Goal: Information Seeking & Learning: Learn about a topic

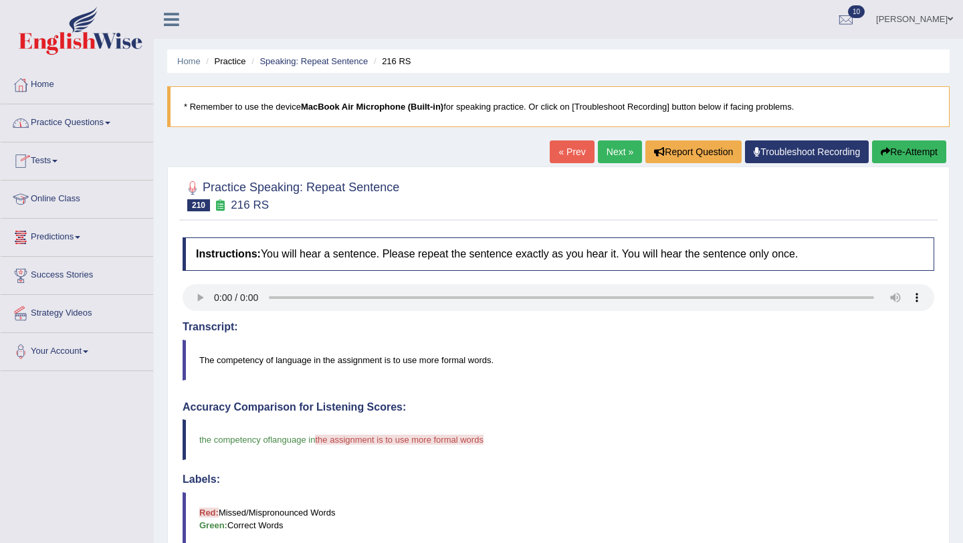
click at [626, 159] on link "Next »" at bounding box center [620, 151] width 44 height 23
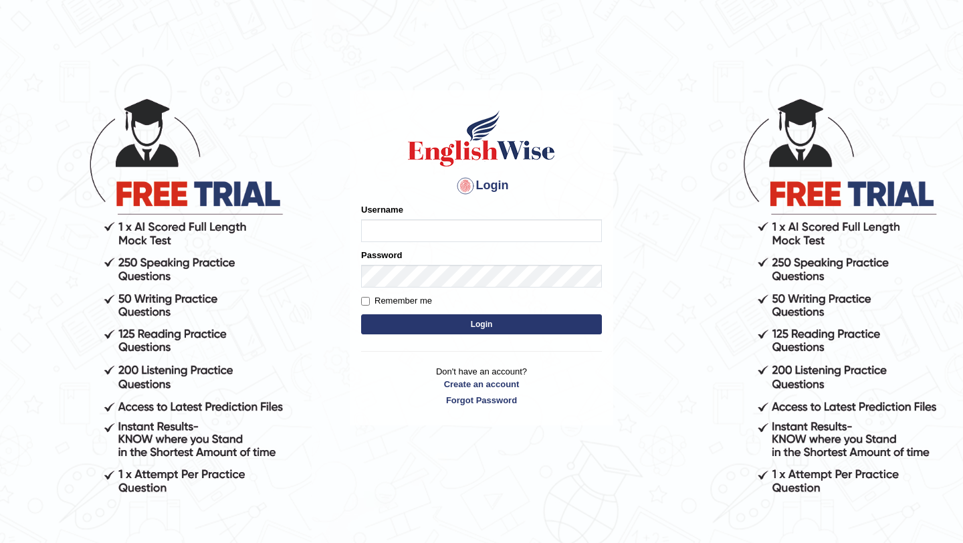
type input "Arjun12"
click at [491, 327] on button "Login" at bounding box center [481, 324] width 241 height 20
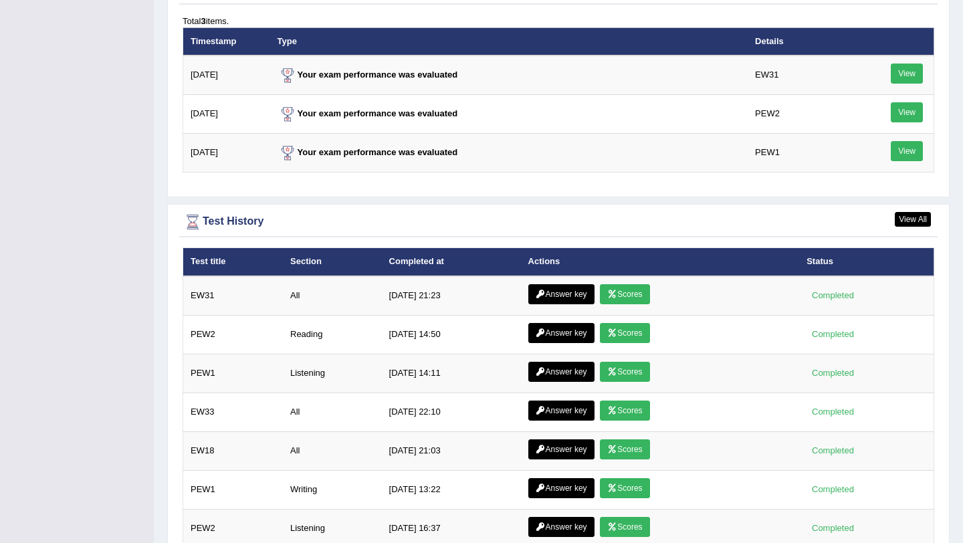
scroll to position [1794, 0]
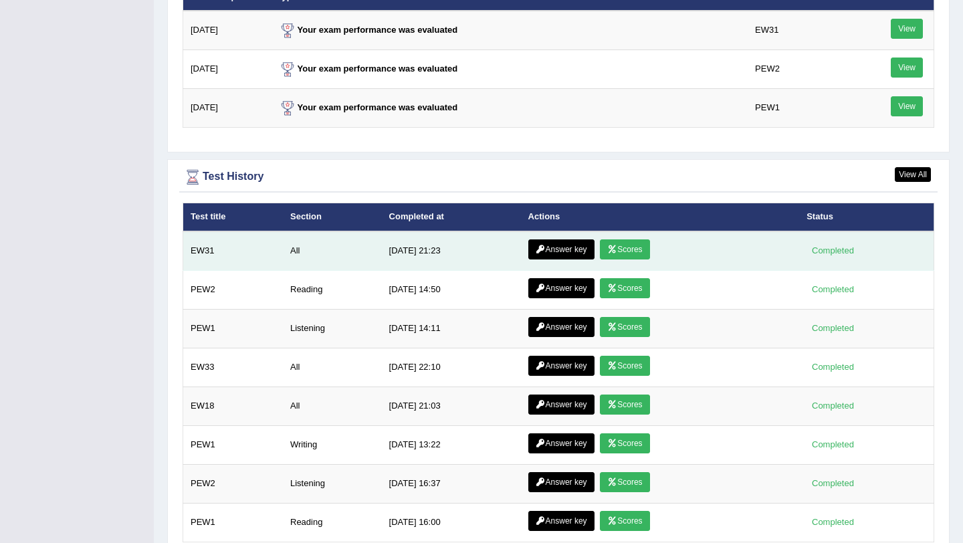
click at [628, 246] on link "Scores" at bounding box center [625, 250] width 50 height 20
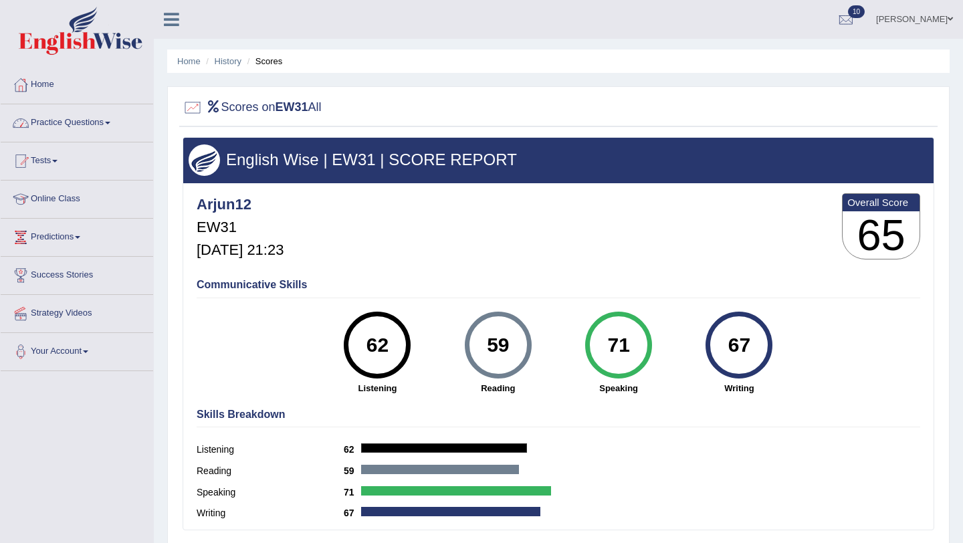
click at [119, 132] on link "Practice Questions" at bounding box center [77, 120] width 153 height 33
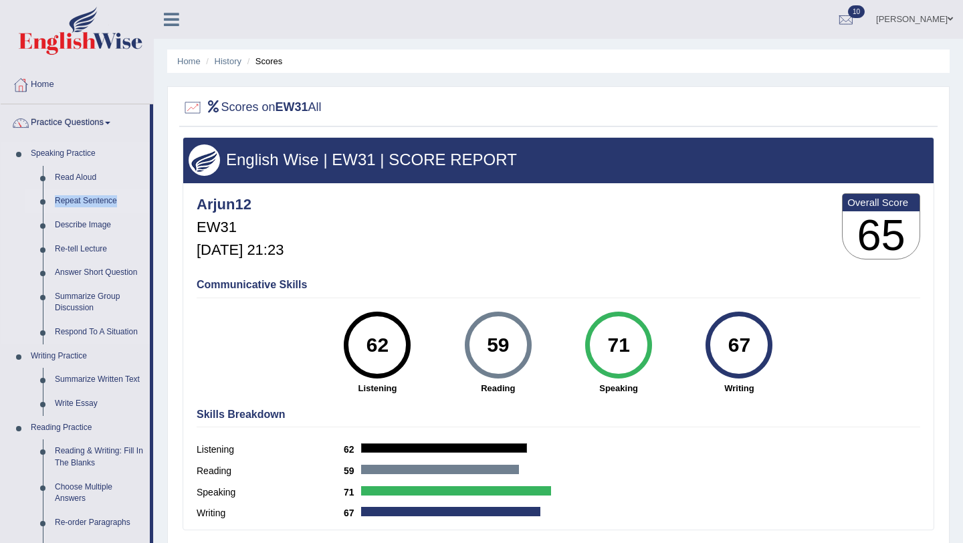
click at [78, 203] on link "Repeat Sentence" at bounding box center [99, 201] width 101 height 24
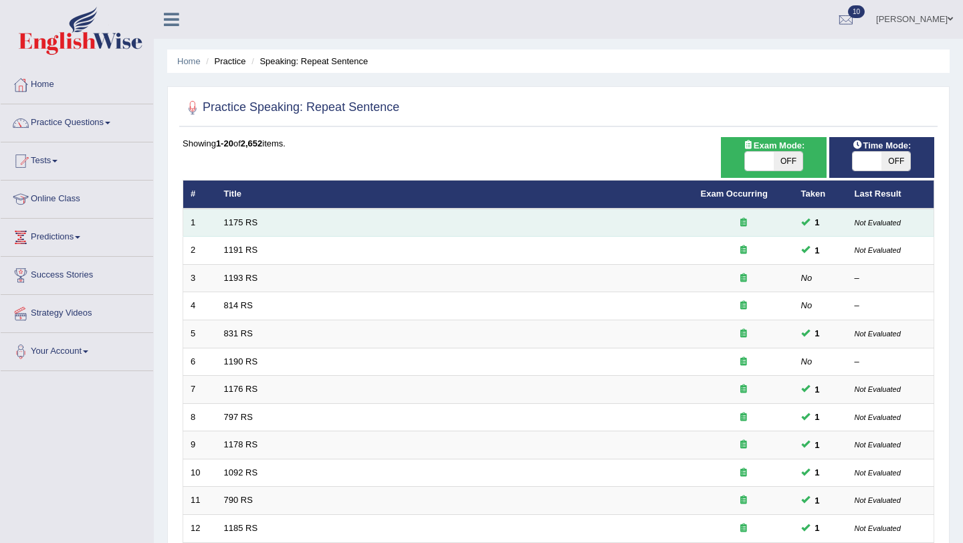
scroll to position [343, 0]
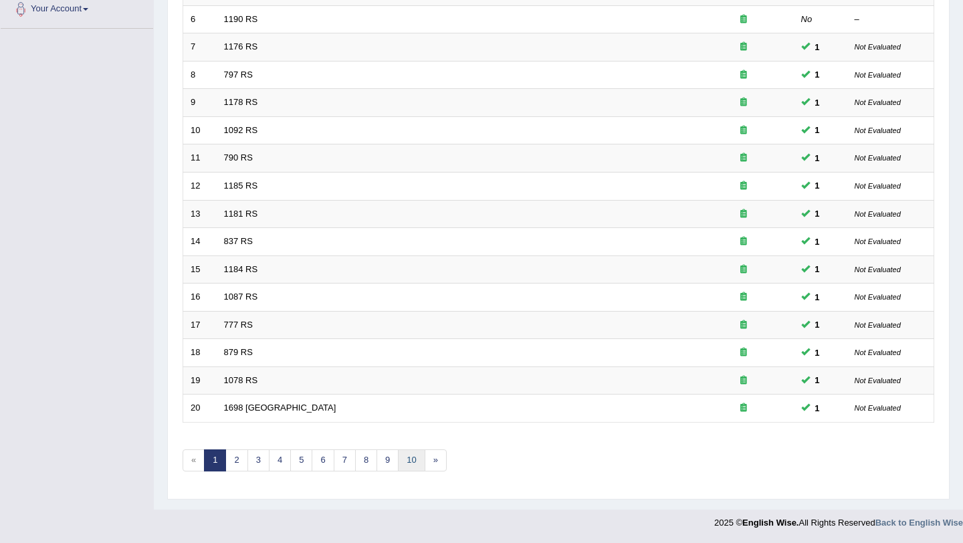
click at [408, 458] on link "10" at bounding box center [411, 461] width 27 height 22
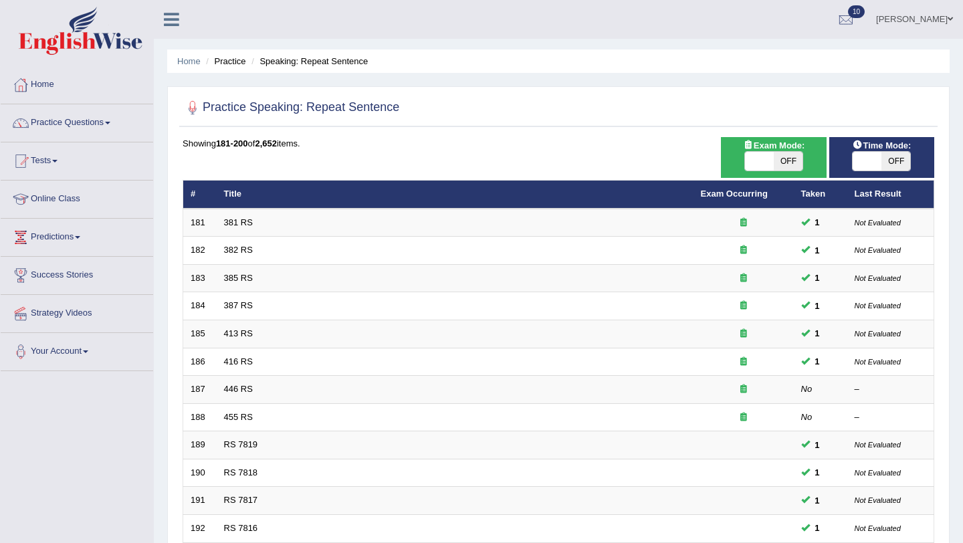
scroll to position [343, 0]
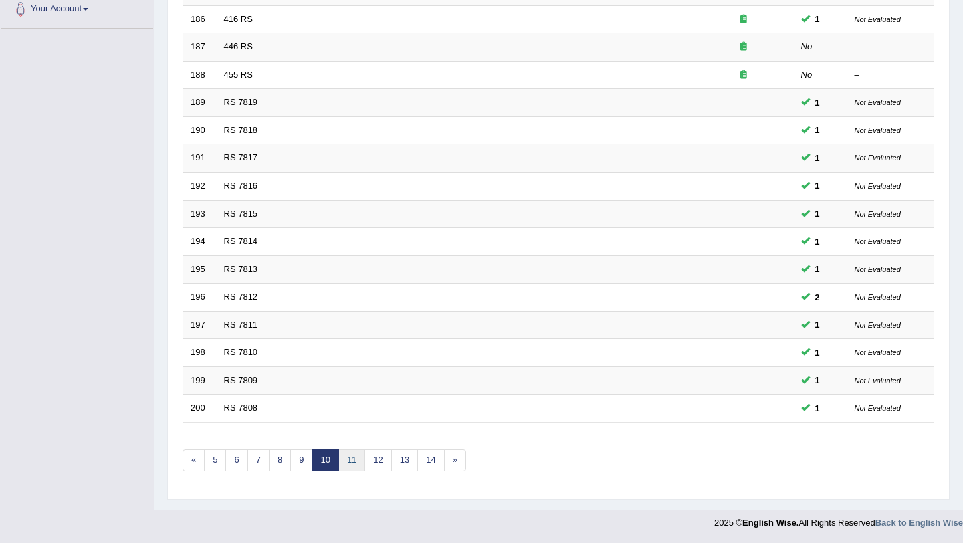
click at [353, 466] on link "11" at bounding box center [352, 461] width 27 height 22
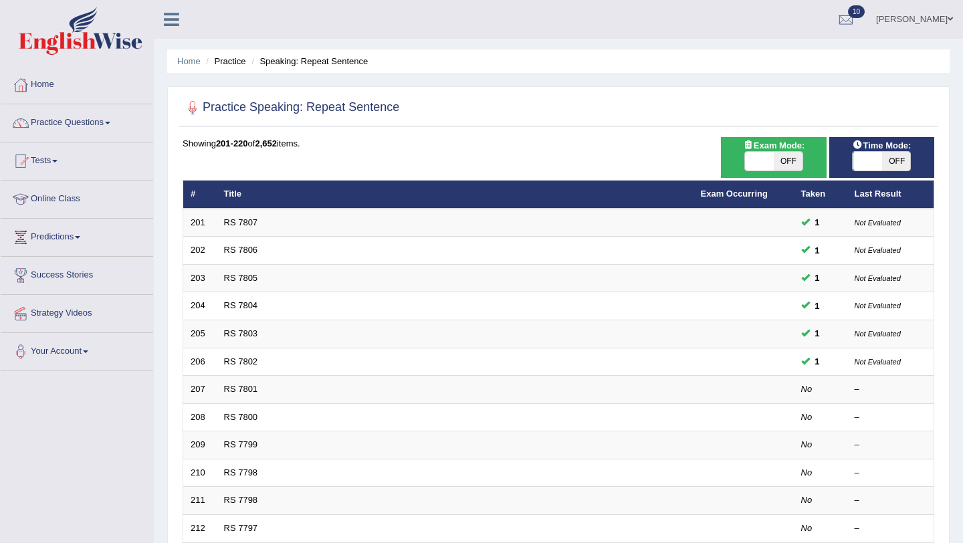
scroll to position [17, 0]
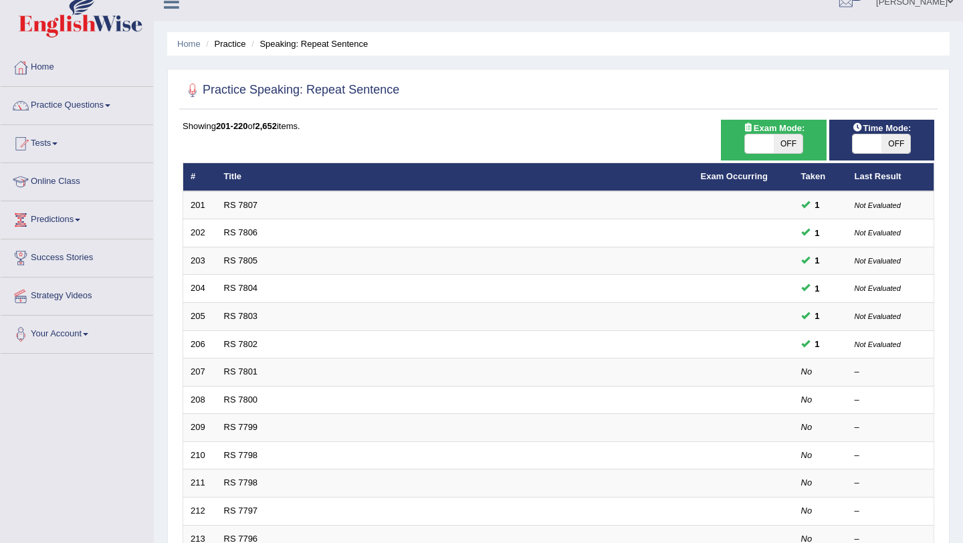
click at [759, 151] on span at bounding box center [759, 143] width 29 height 19
checkbox input "true"
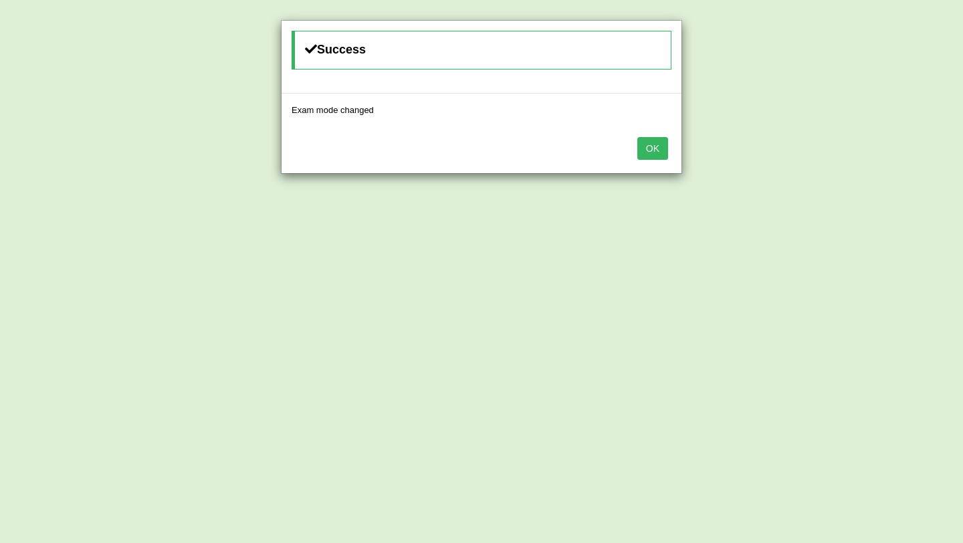
click at [662, 143] on button "OK" at bounding box center [653, 148] width 31 height 23
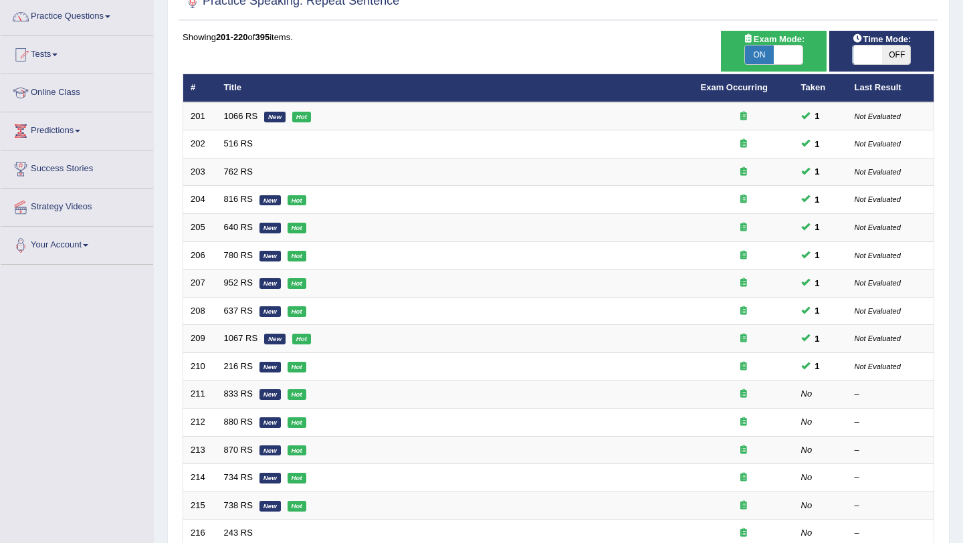
scroll to position [343, 0]
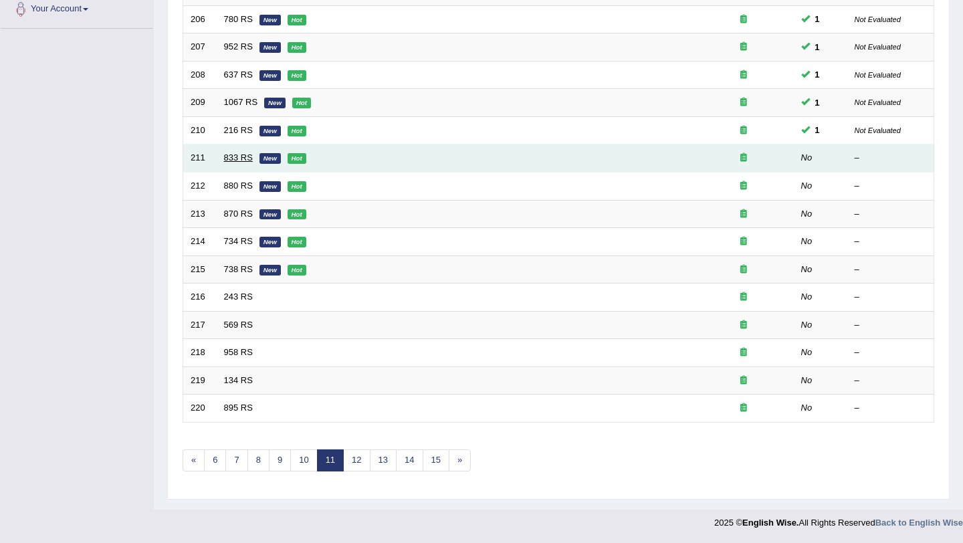
click at [242, 155] on link "833 RS" at bounding box center [238, 158] width 29 height 10
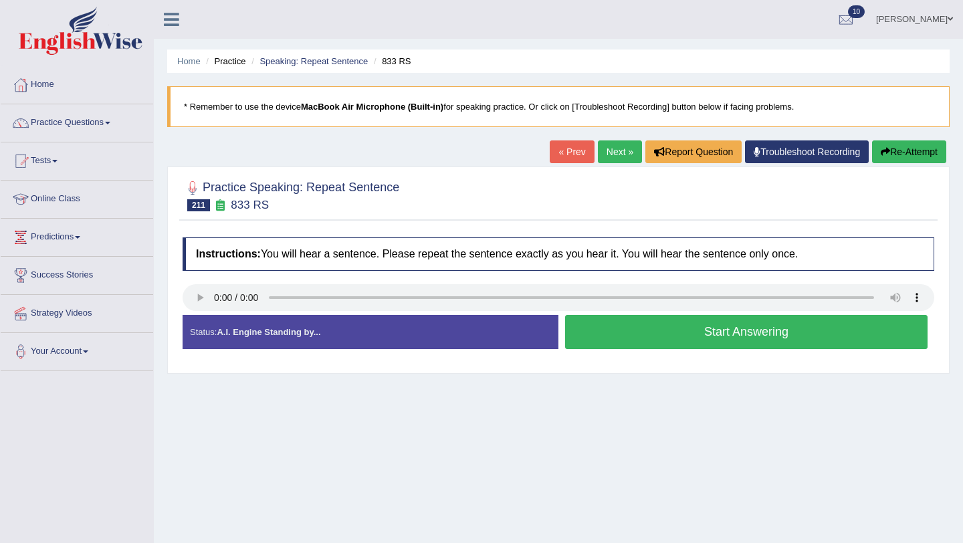
click at [656, 351] on div "Start Answering" at bounding box center [747, 333] width 376 height 37
click at [656, 339] on button "Start Answering" at bounding box center [746, 332] width 363 height 34
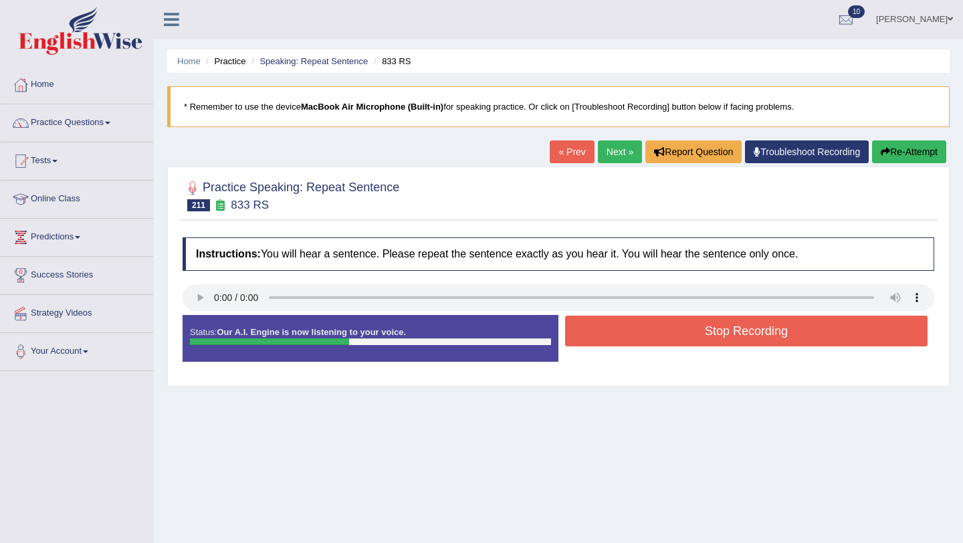
click at [656, 339] on button "Stop Recording" at bounding box center [746, 331] width 363 height 31
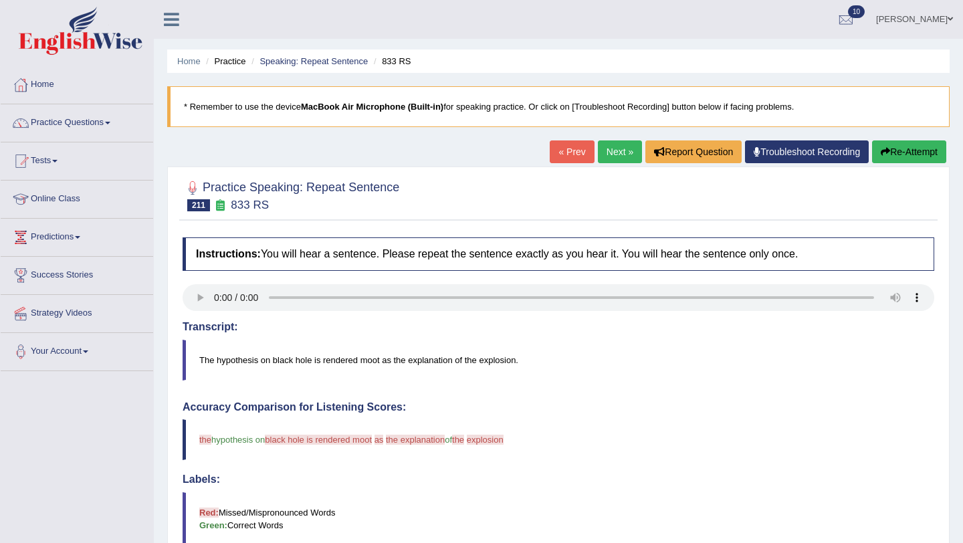
click at [613, 148] on link "Next »" at bounding box center [620, 151] width 44 height 23
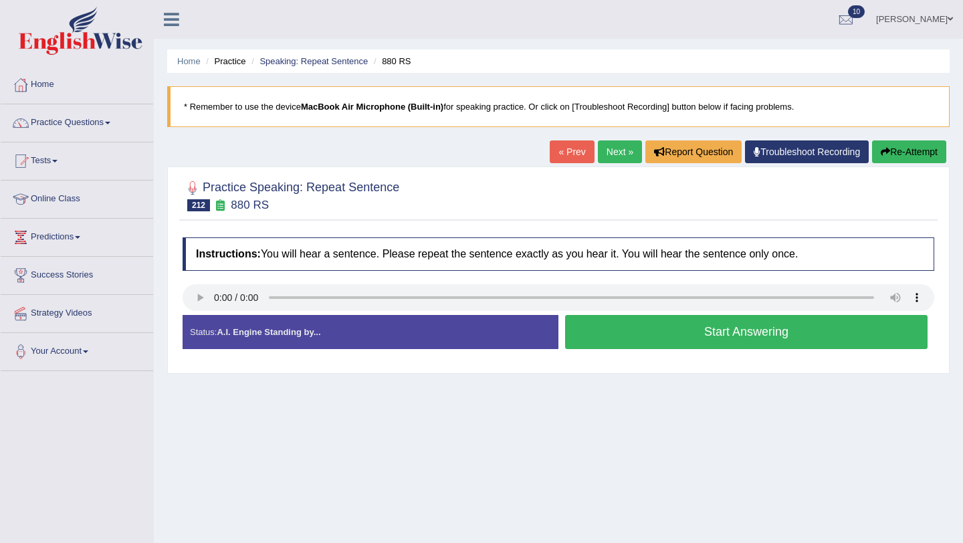
click at [646, 342] on button "Start Answering" at bounding box center [746, 332] width 363 height 34
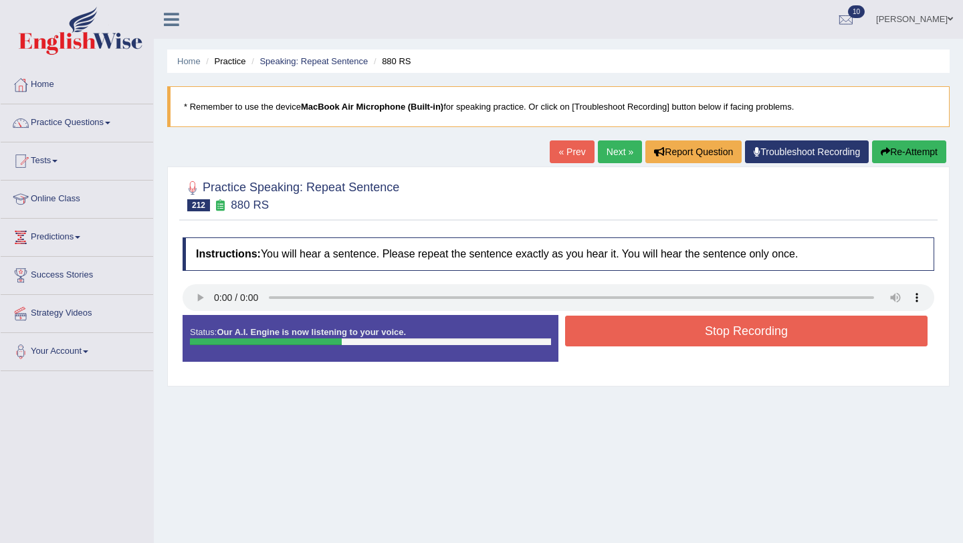
click at [646, 342] on button "Stop Recording" at bounding box center [746, 331] width 363 height 31
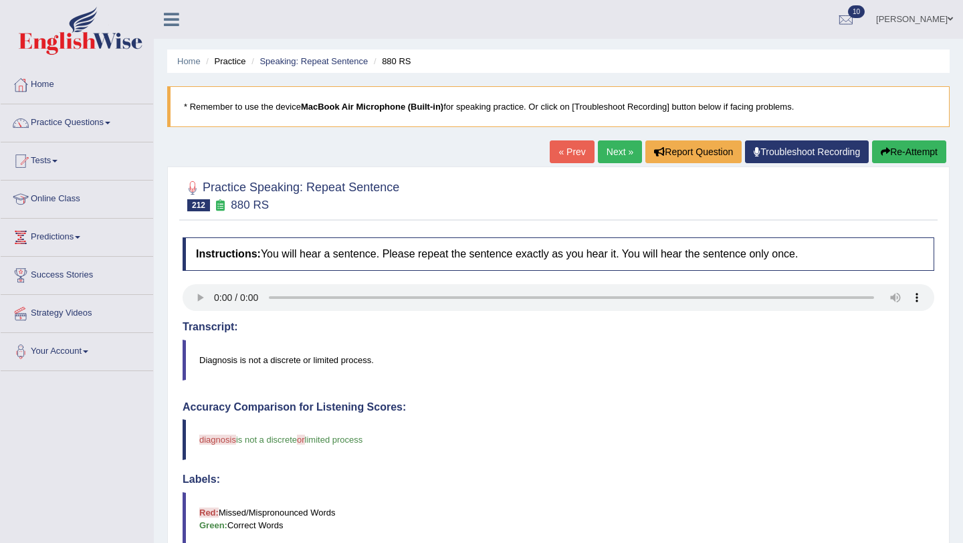
click at [612, 158] on link "Next »" at bounding box center [620, 151] width 44 height 23
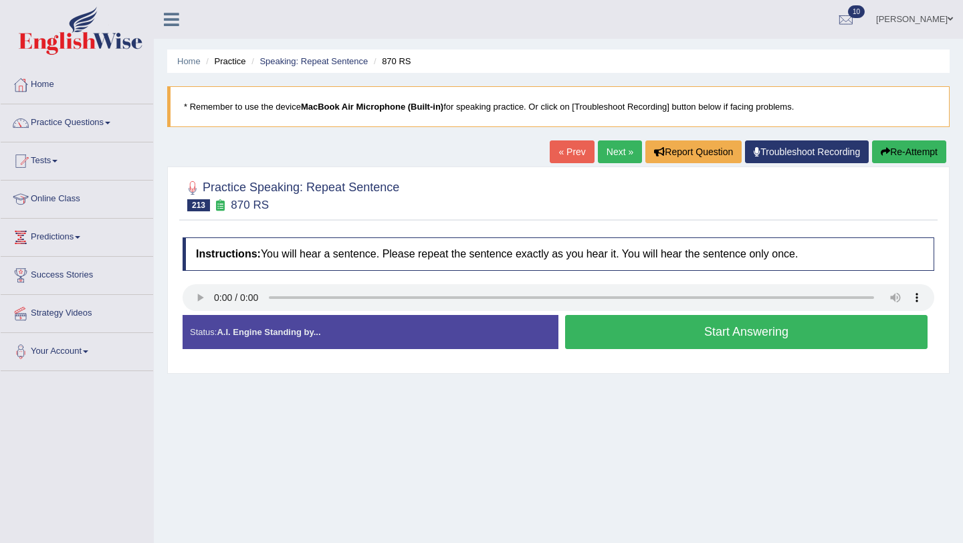
click at [583, 322] on button "Start Answering" at bounding box center [746, 332] width 363 height 34
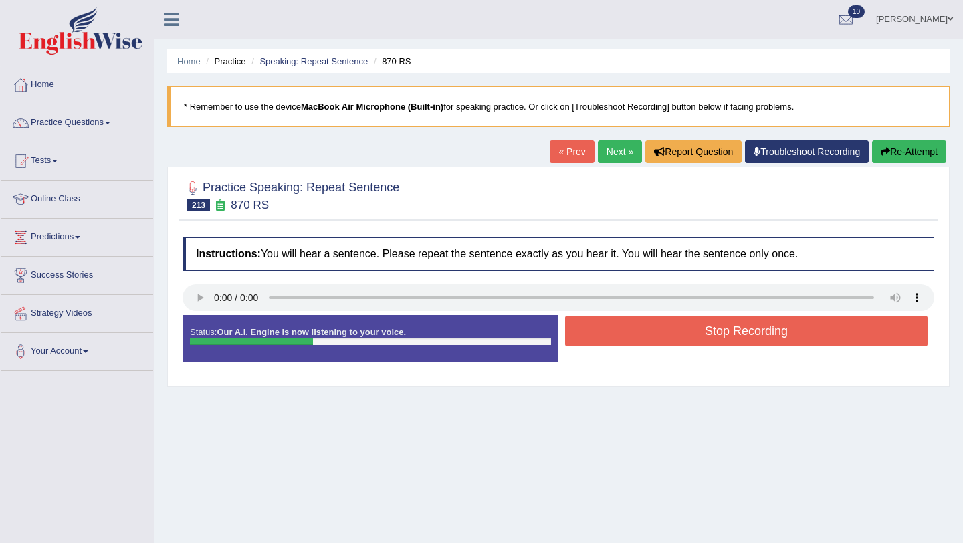
click at [583, 322] on button "Stop Recording" at bounding box center [746, 331] width 363 height 31
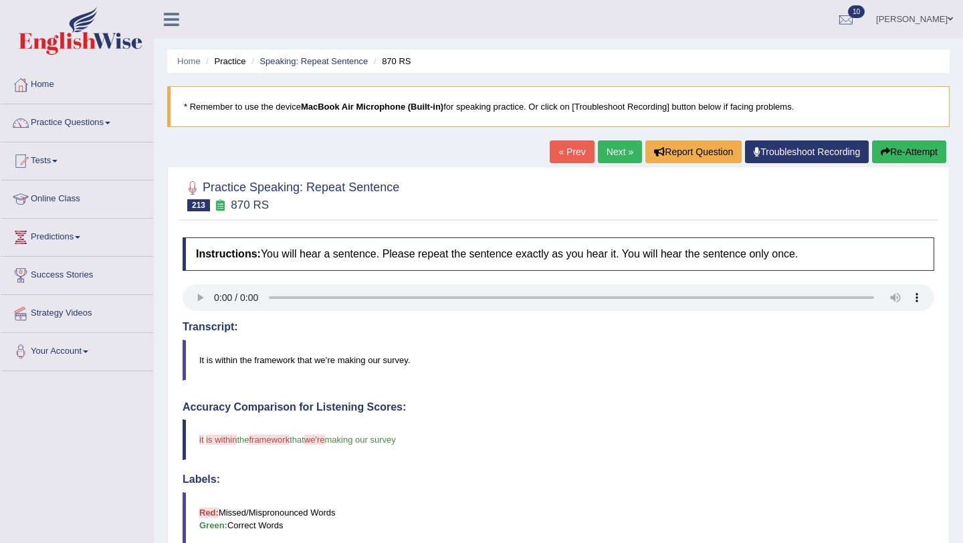
click at [614, 148] on link "Next »" at bounding box center [620, 151] width 44 height 23
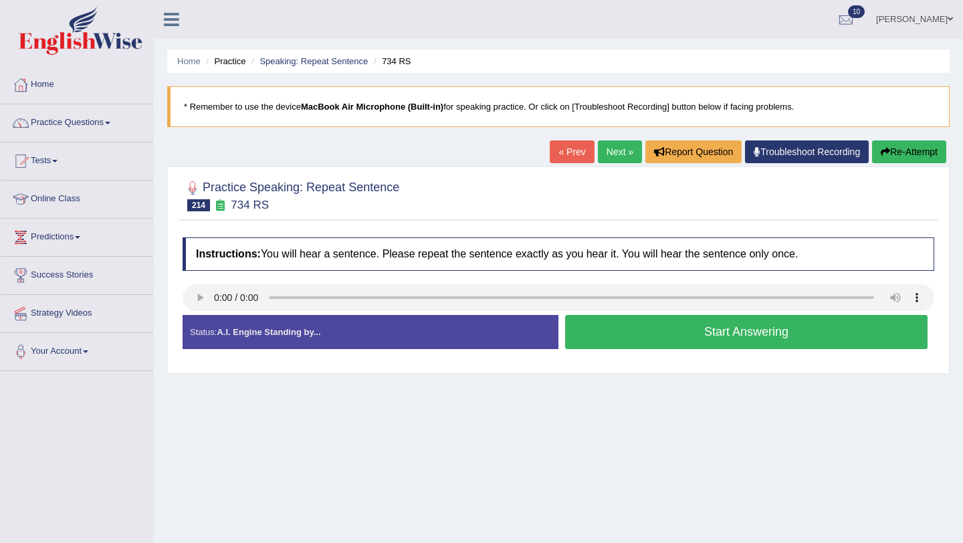
click at [749, 333] on button "Start Answering" at bounding box center [746, 332] width 363 height 34
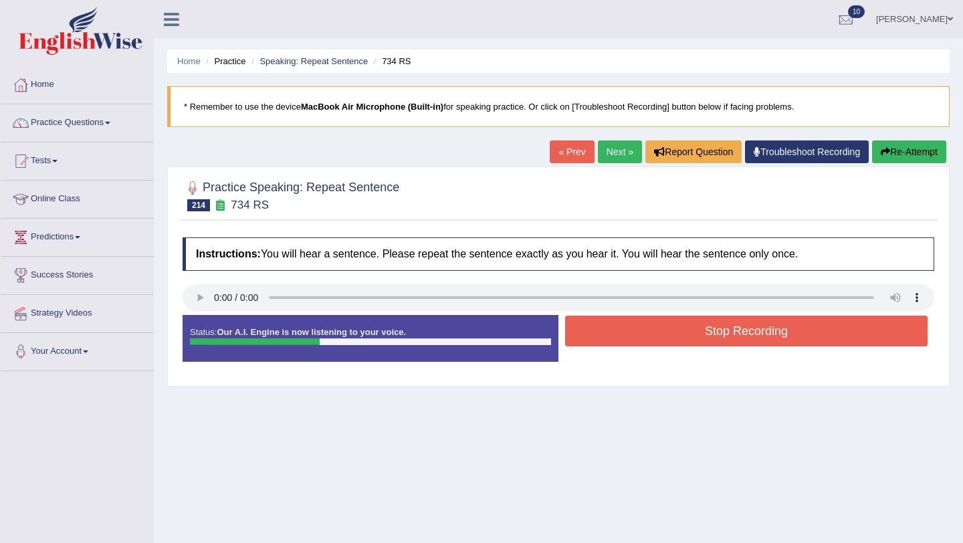
click at [749, 333] on button "Stop Recording" at bounding box center [746, 331] width 363 height 31
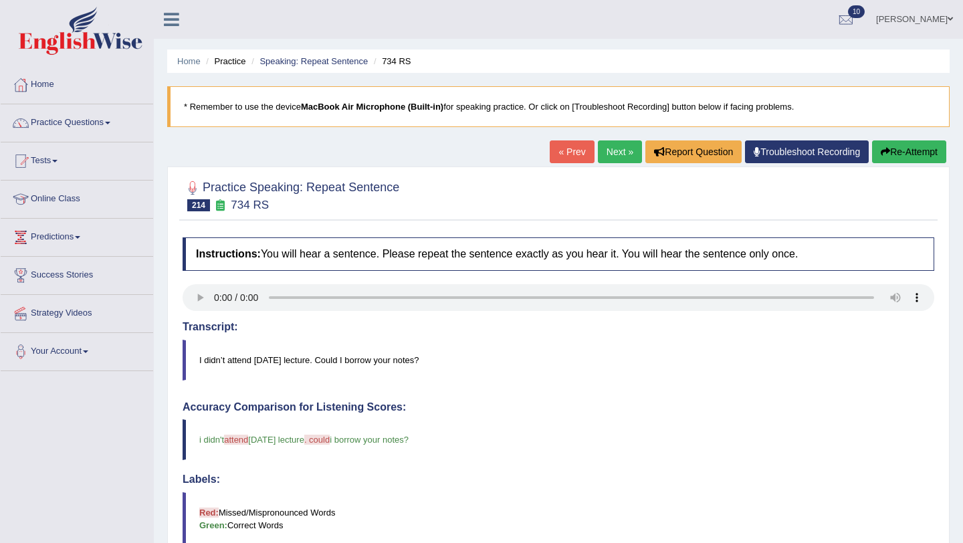
click at [615, 159] on link "Next »" at bounding box center [620, 151] width 44 height 23
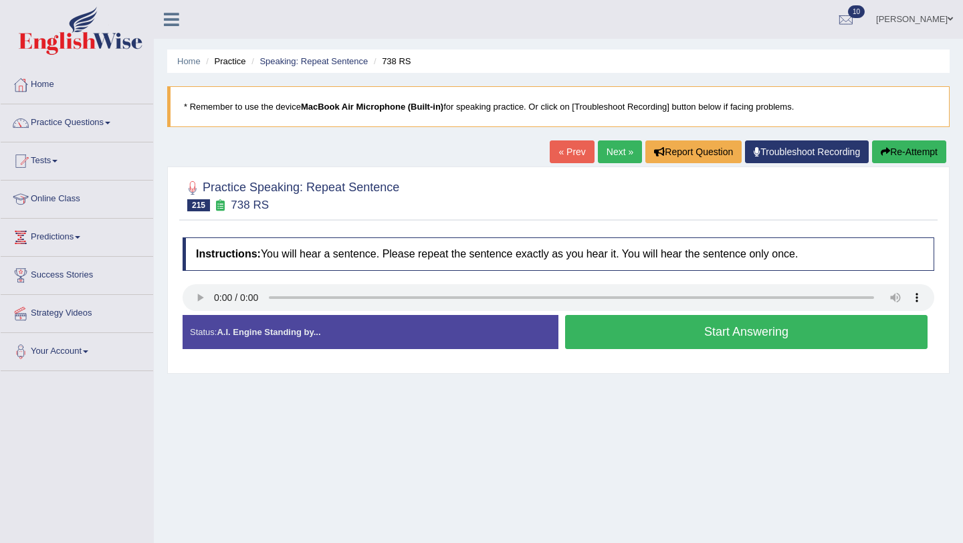
click at [751, 345] on button "Start Answering" at bounding box center [746, 332] width 363 height 34
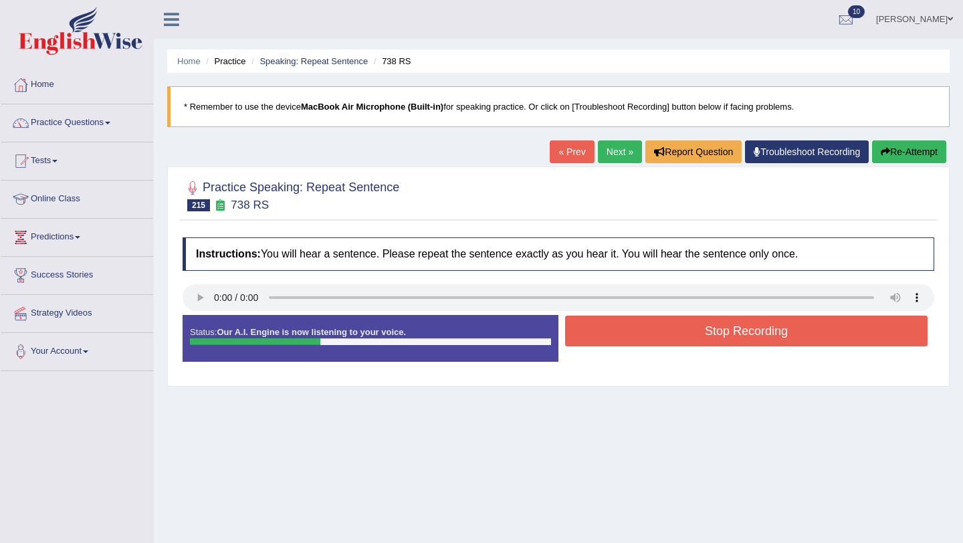
click at [751, 345] on button "Stop Recording" at bounding box center [746, 331] width 363 height 31
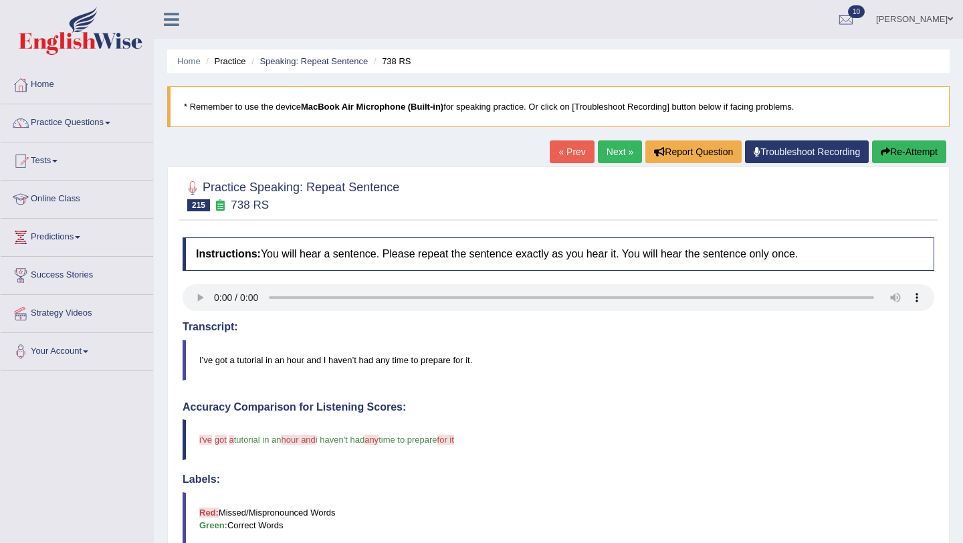
click at [619, 157] on link "Next »" at bounding box center [620, 151] width 44 height 23
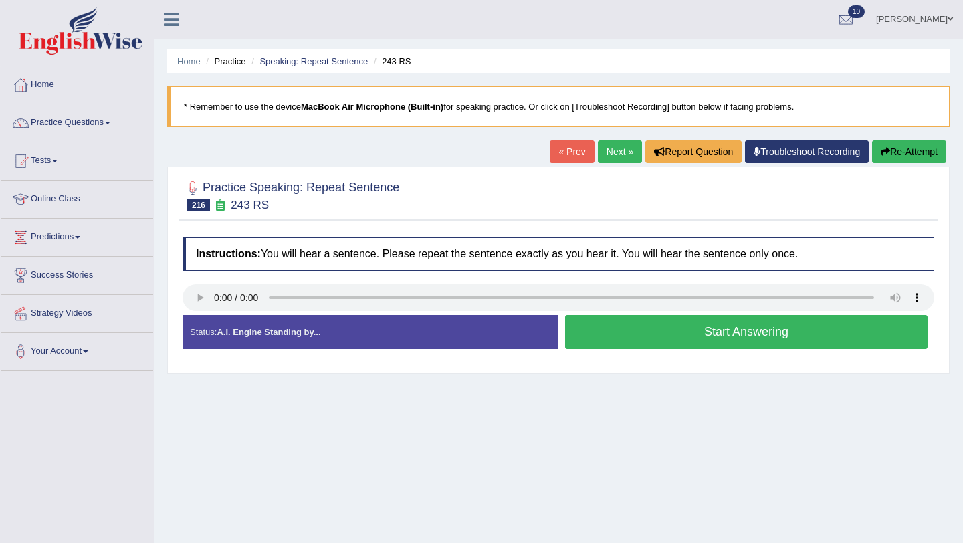
click at [712, 337] on button "Start Answering" at bounding box center [746, 332] width 363 height 34
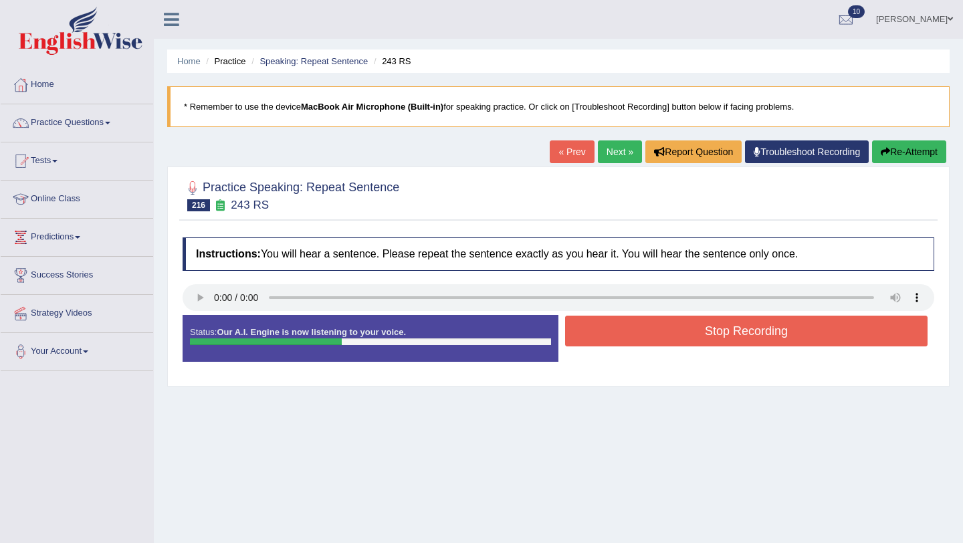
click at [712, 337] on button "Stop Recording" at bounding box center [746, 331] width 363 height 31
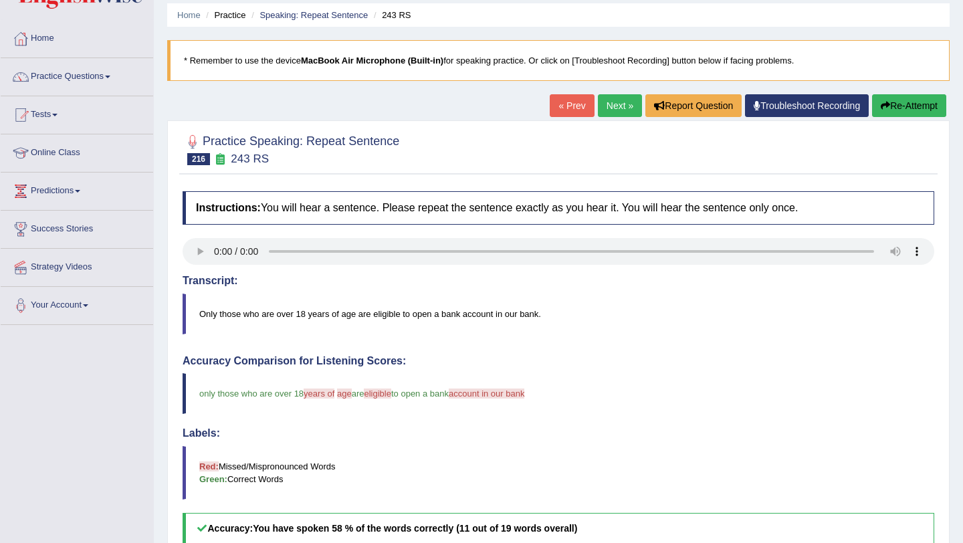
scroll to position [42, 0]
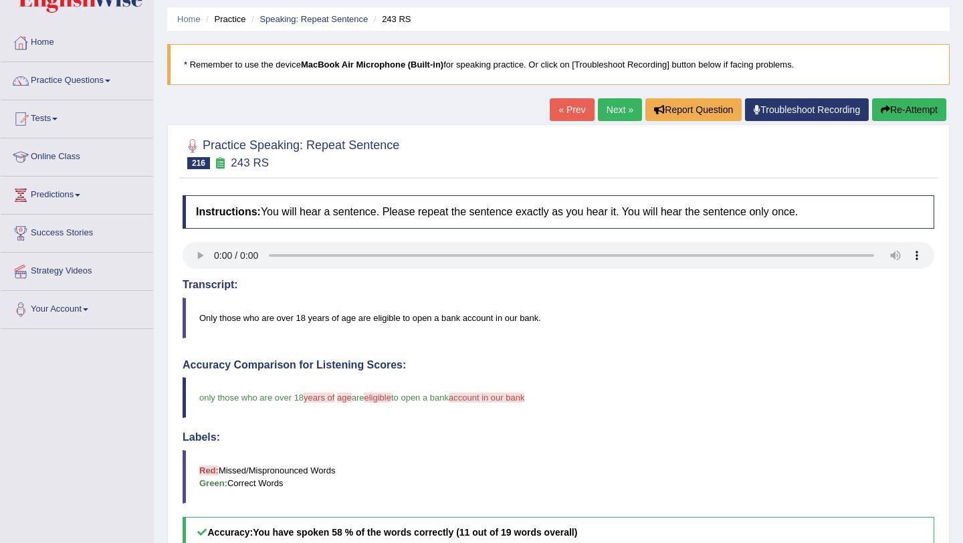
click at [626, 103] on link "Next »" at bounding box center [620, 109] width 44 height 23
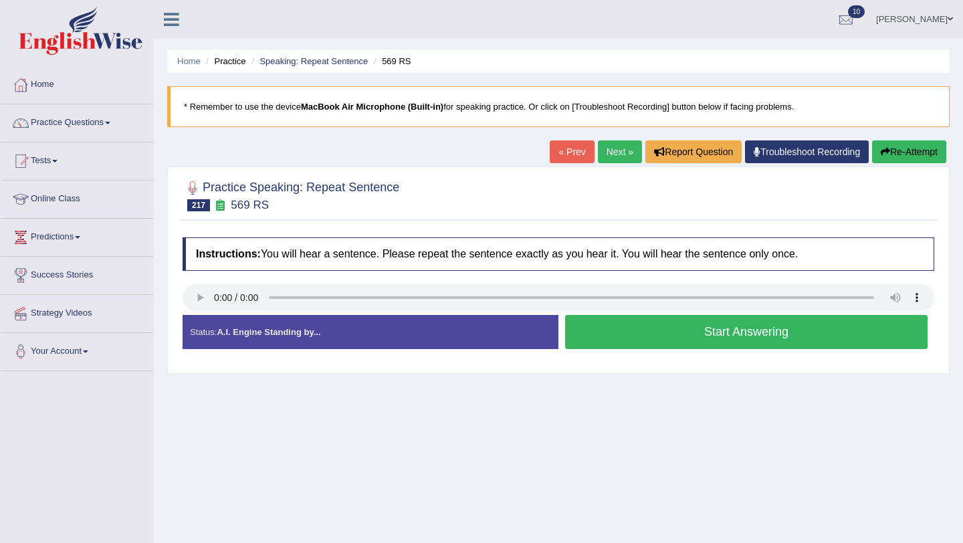
click at [723, 339] on button "Start Answering" at bounding box center [746, 332] width 363 height 34
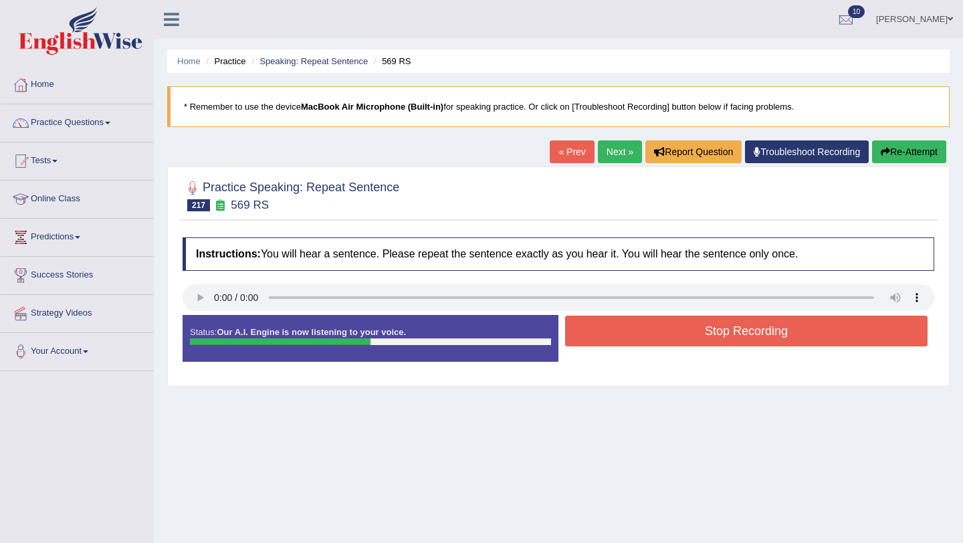
click at [723, 339] on button "Stop Recording" at bounding box center [746, 331] width 363 height 31
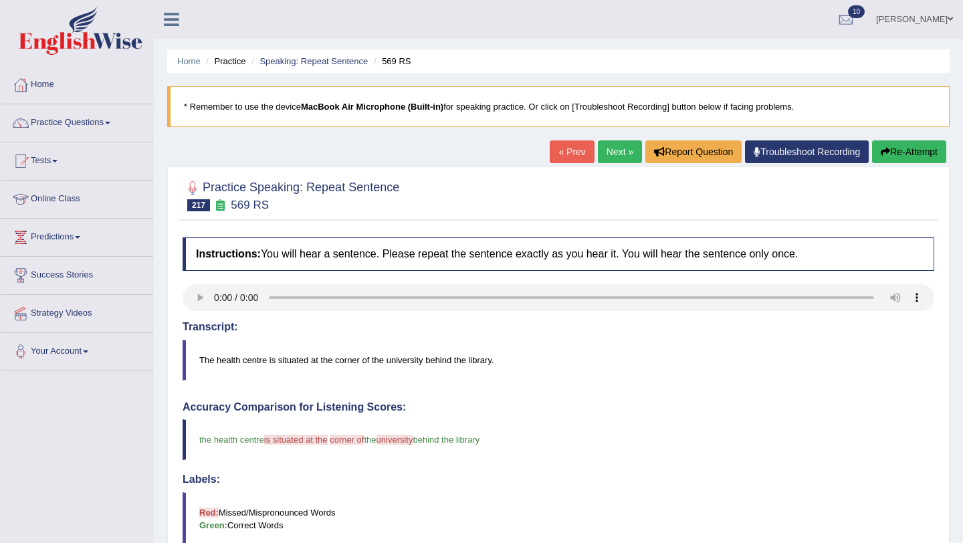
click at [616, 143] on link "Next »" at bounding box center [620, 151] width 44 height 23
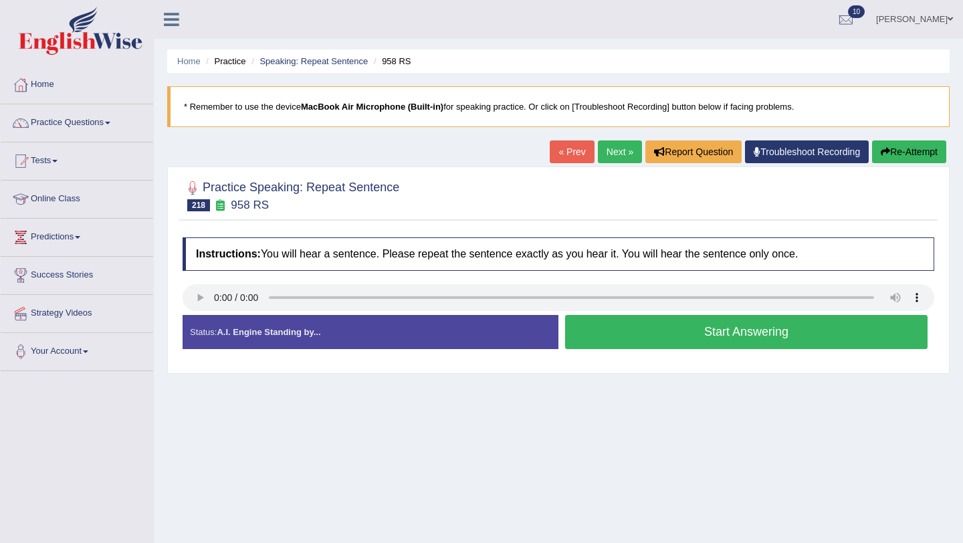
click at [615, 344] on button "Start Answering" at bounding box center [746, 332] width 363 height 34
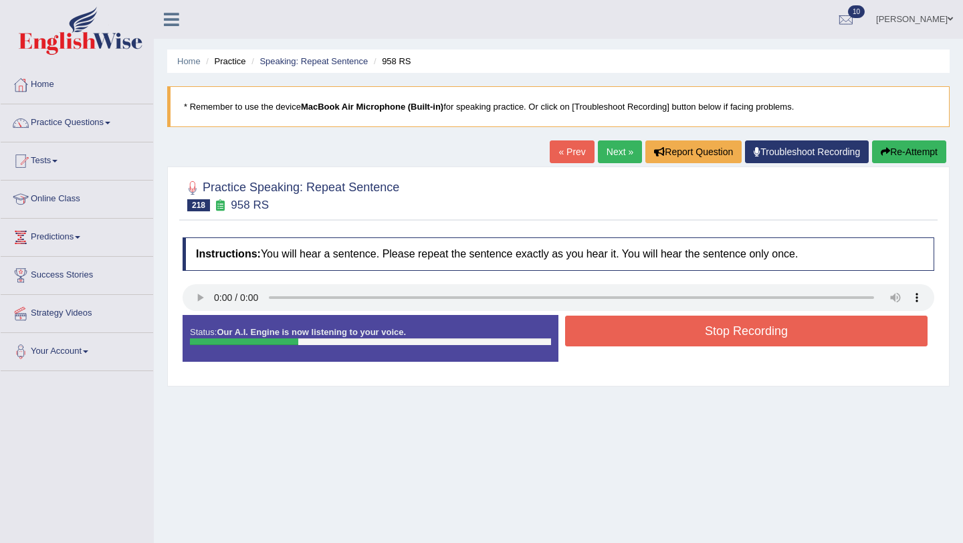
click at [615, 344] on button "Stop Recording" at bounding box center [746, 331] width 363 height 31
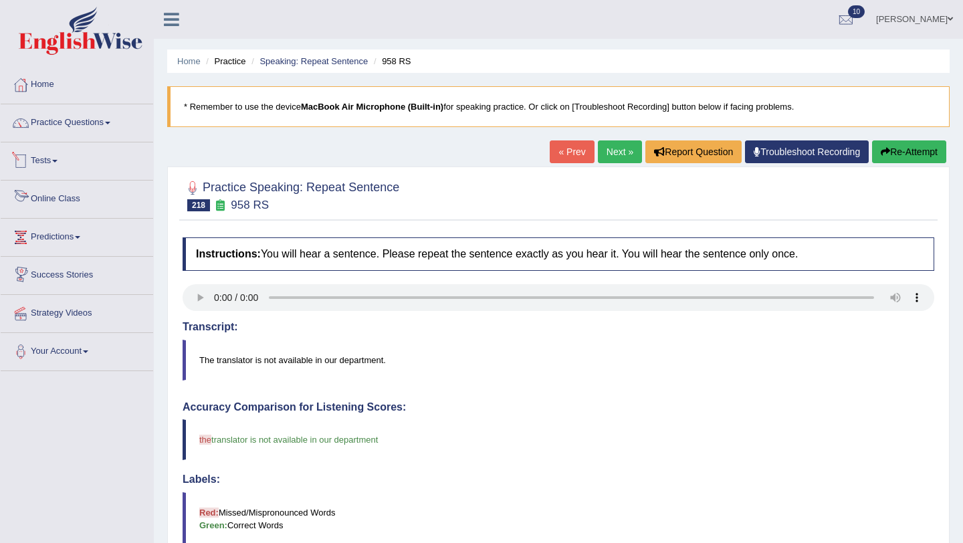
click at [93, 140] on li "Practice Questions Speaking Practice Read Aloud Repeat Sentence Describe Image …" at bounding box center [77, 123] width 153 height 38
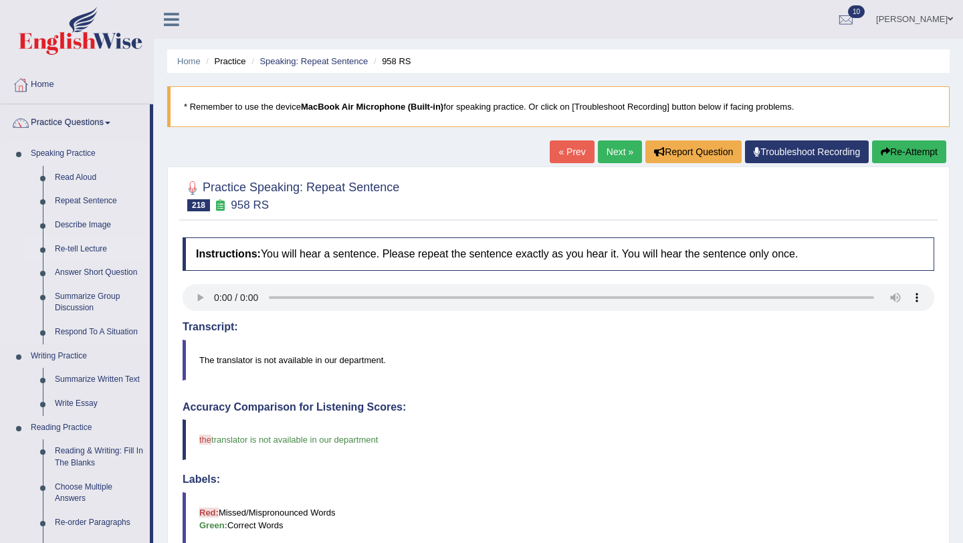
click at [77, 253] on link "Re-tell Lecture" at bounding box center [99, 249] width 101 height 24
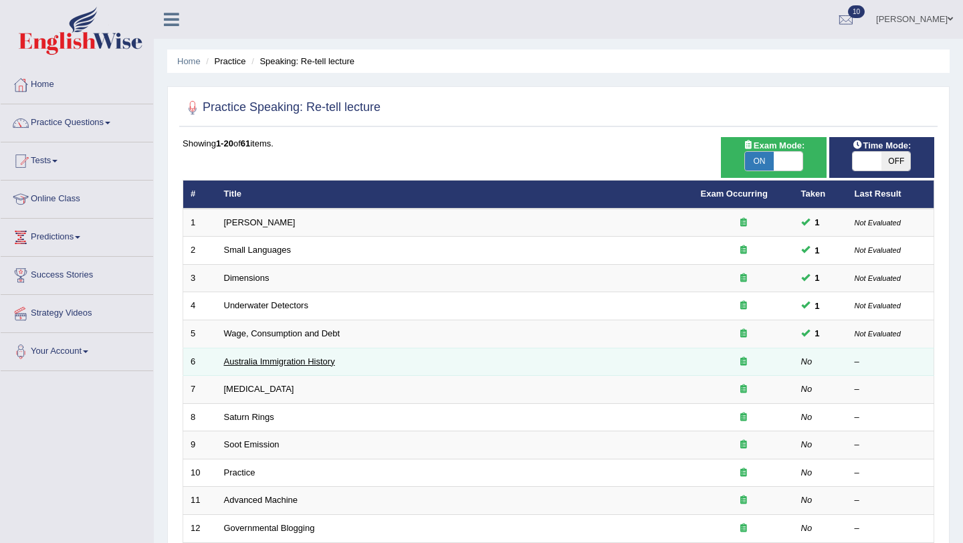
click at [271, 359] on link "Australia Immigration History" at bounding box center [279, 362] width 111 height 10
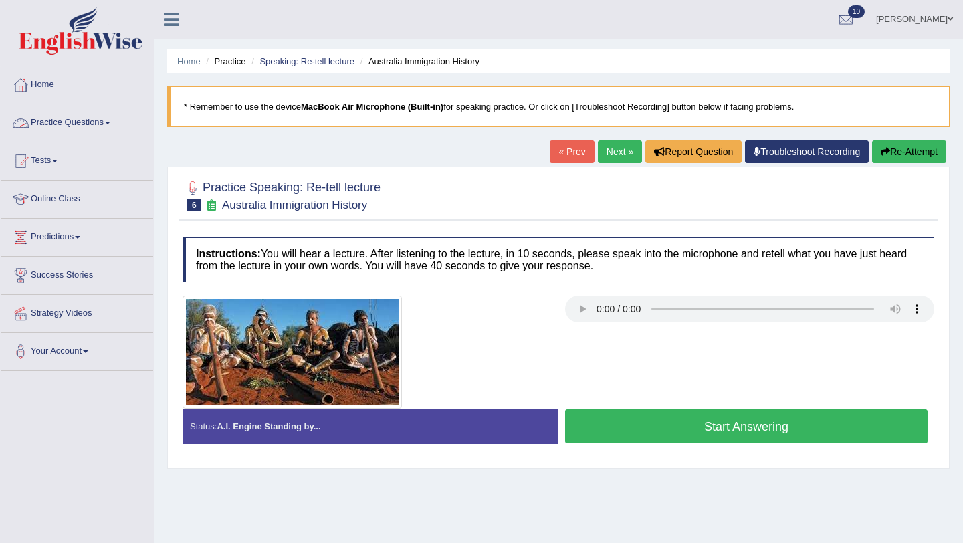
click at [84, 118] on link "Practice Questions" at bounding box center [77, 120] width 153 height 33
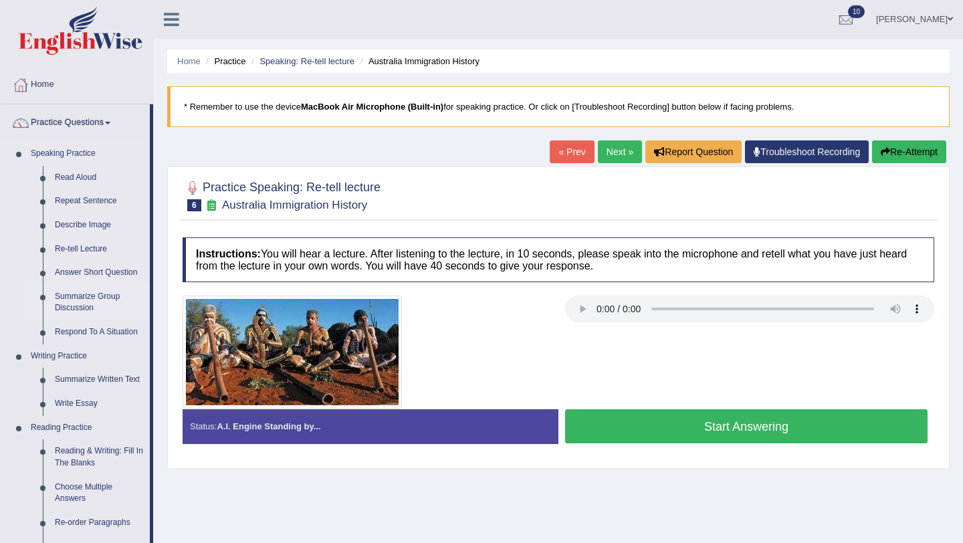
click at [99, 300] on link "Summarize Group Discussion" at bounding box center [99, 302] width 101 height 35
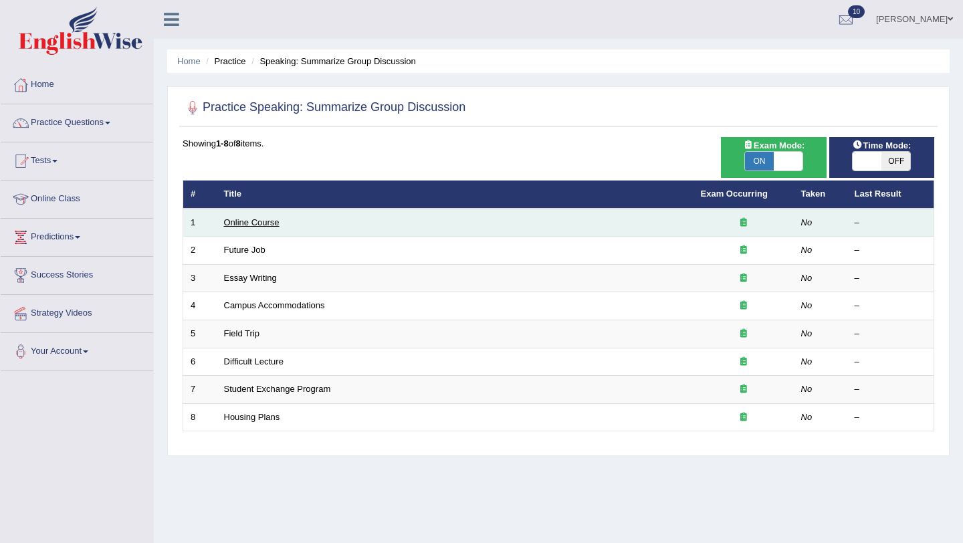
click at [250, 223] on link "Online Course" at bounding box center [252, 222] width 56 height 10
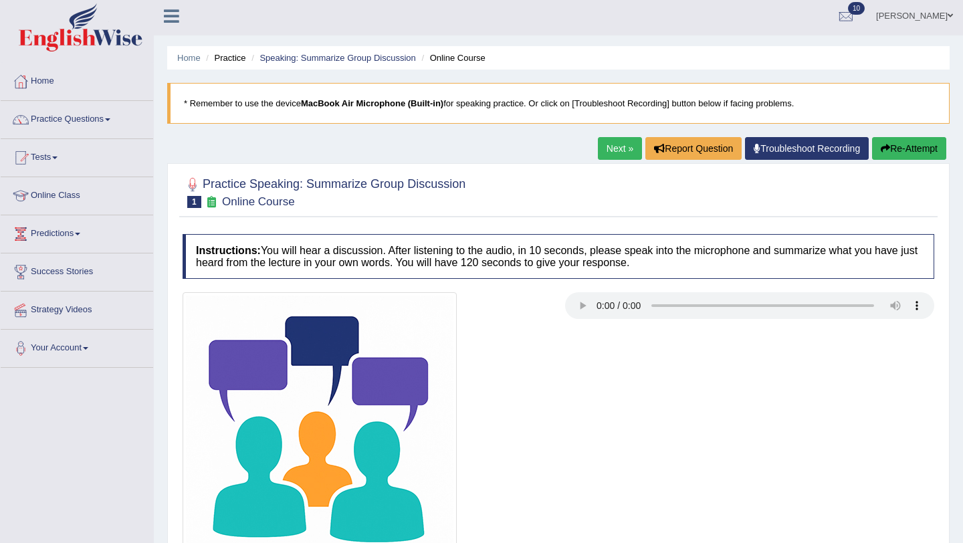
scroll to position [4, 0]
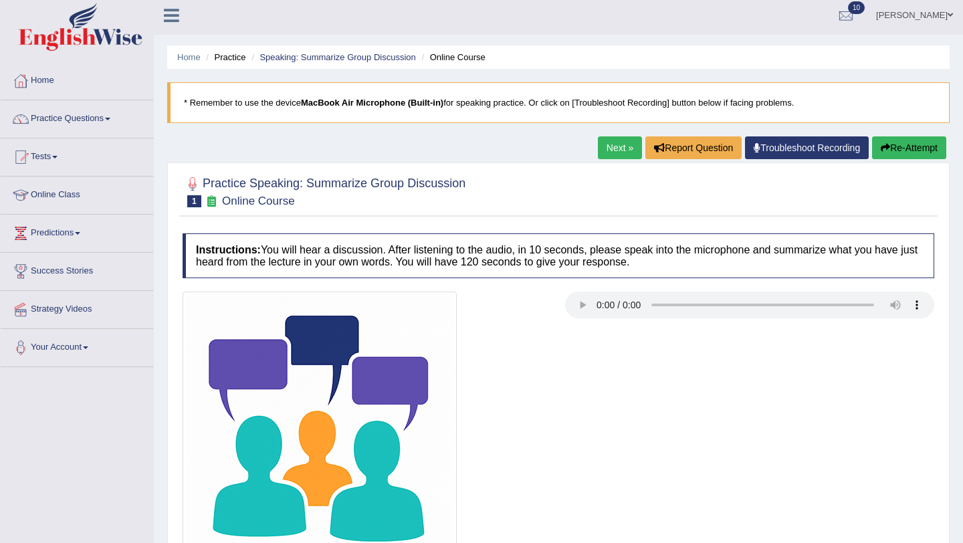
click at [632, 146] on link "Next »" at bounding box center [620, 147] width 44 height 23
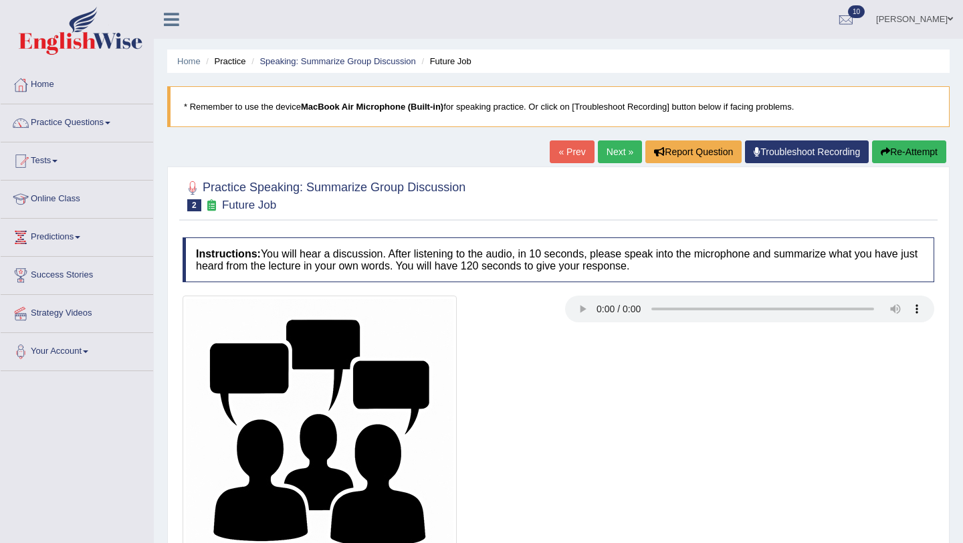
click at [600, 154] on link "Next »" at bounding box center [620, 151] width 44 height 23
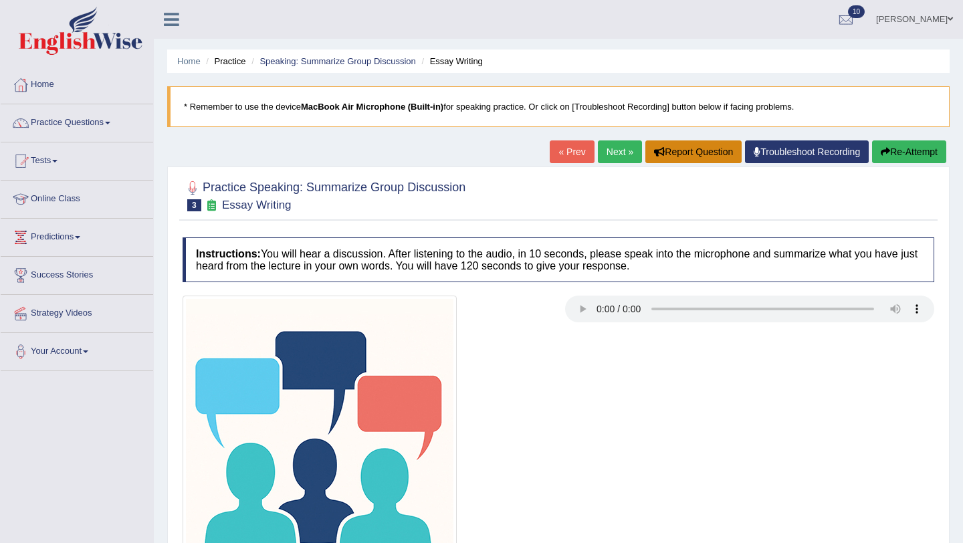
click at [729, 156] on button "Report Question" at bounding box center [694, 151] width 96 height 23
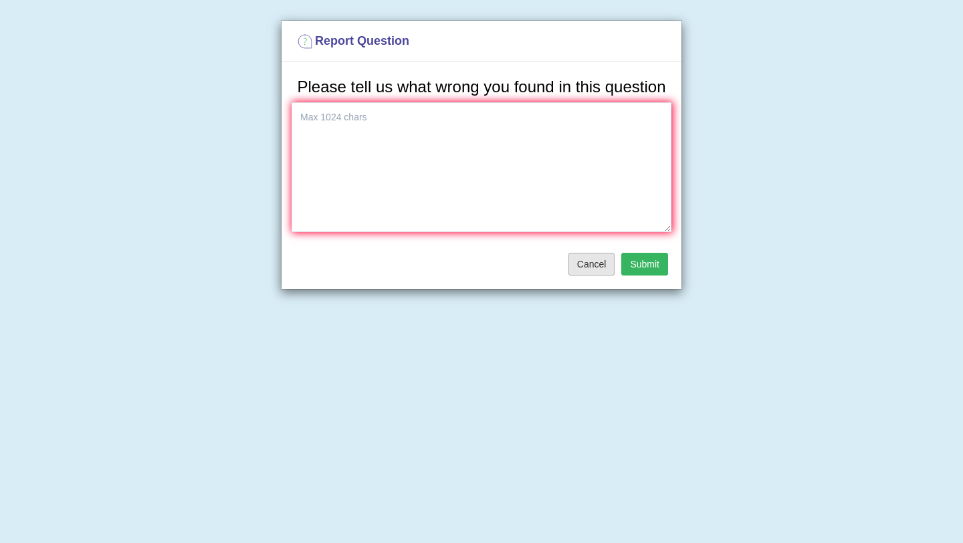
click at [585, 276] on button "Cancel" at bounding box center [592, 264] width 47 height 23
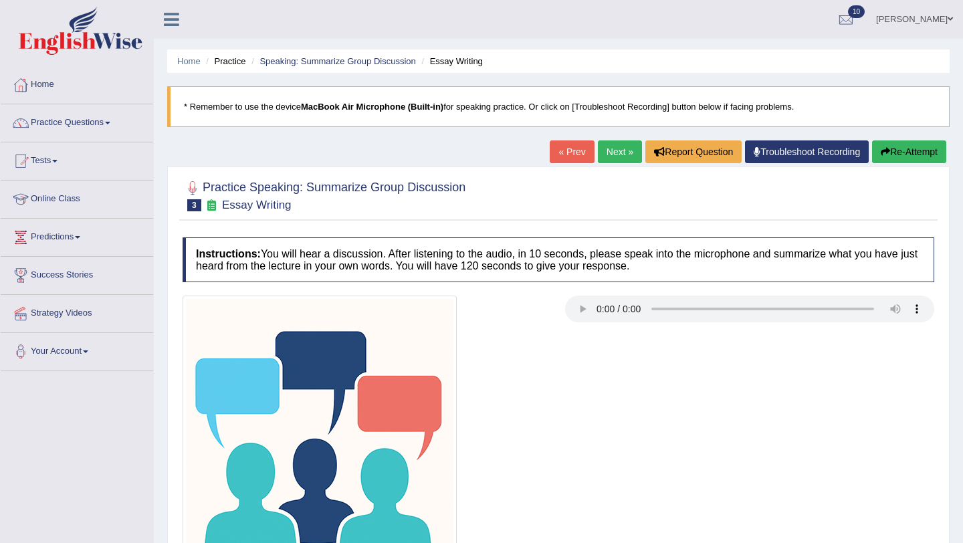
click at [609, 156] on link "Next »" at bounding box center [620, 151] width 44 height 23
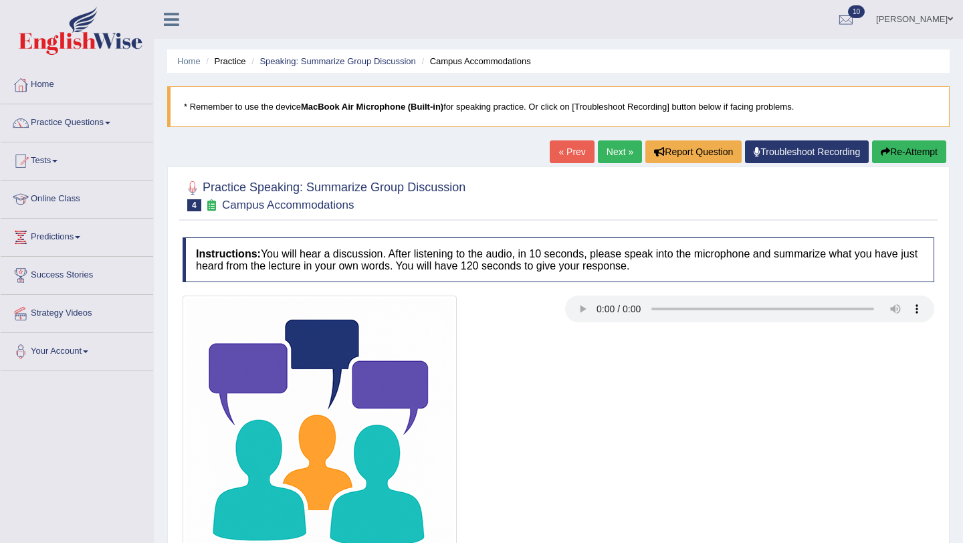
click at [609, 156] on link "Next »" at bounding box center [620, 151] width 44 height 23
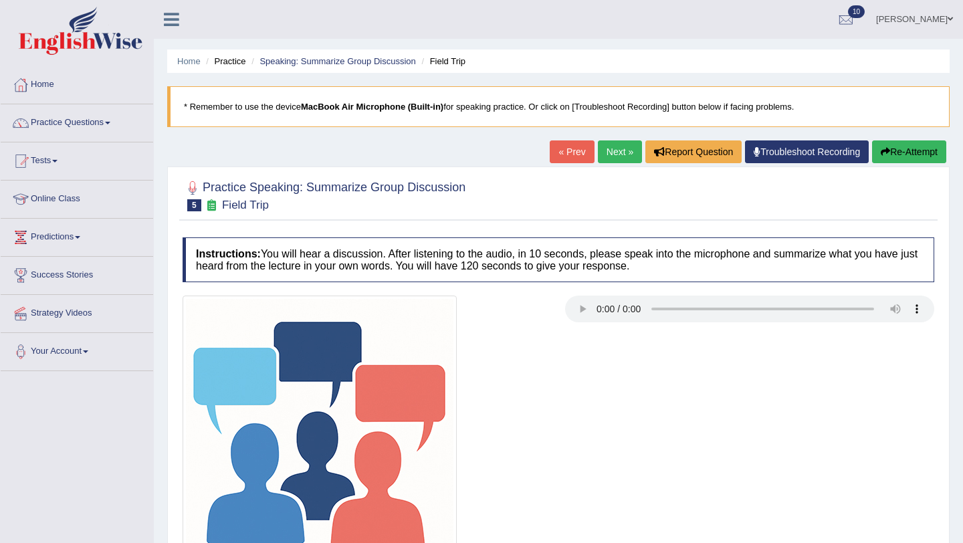
click at [609, 156] on link "Next »" at bounding box center [620, 151] width 44 height 23
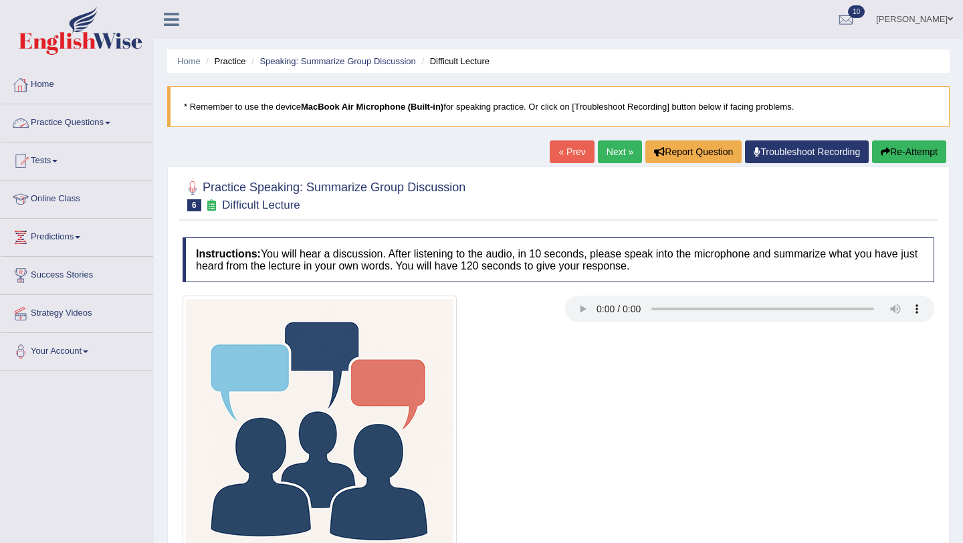
click at [68, 124] on link "Practice Questions" at bounding box center [77, 120] width 153 height 33
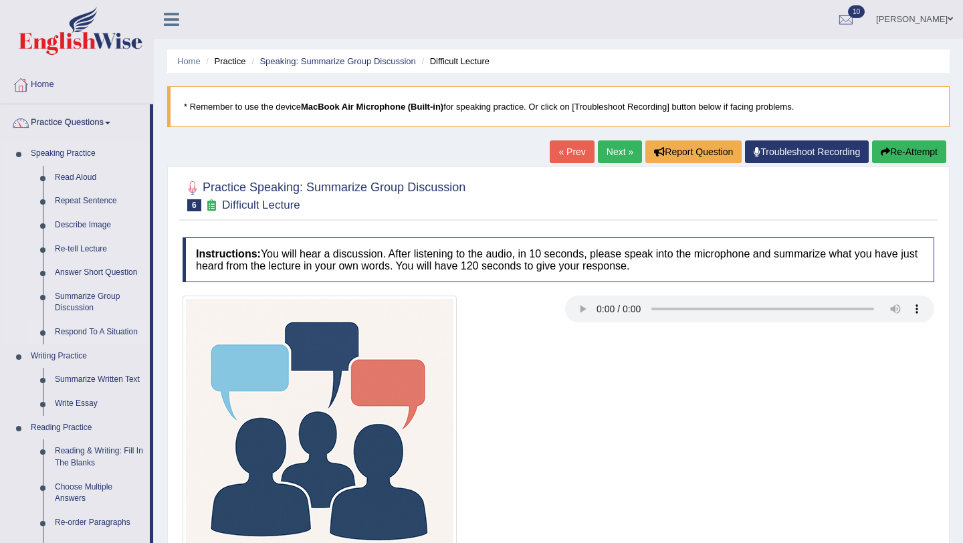
click at [103, 339] on link "Respond To A Situation" at bounding box center [99, 332] width 101 height 24
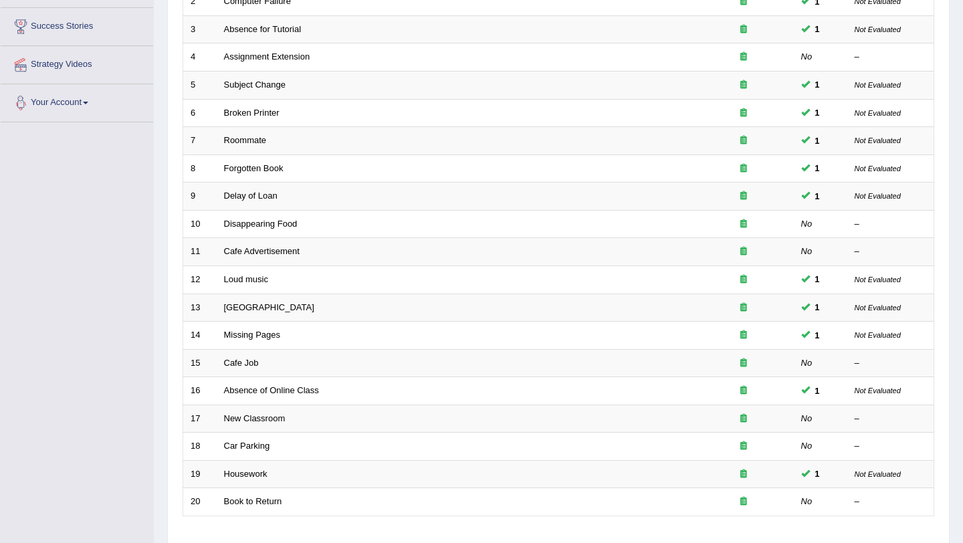
scroll to position [343, 0]
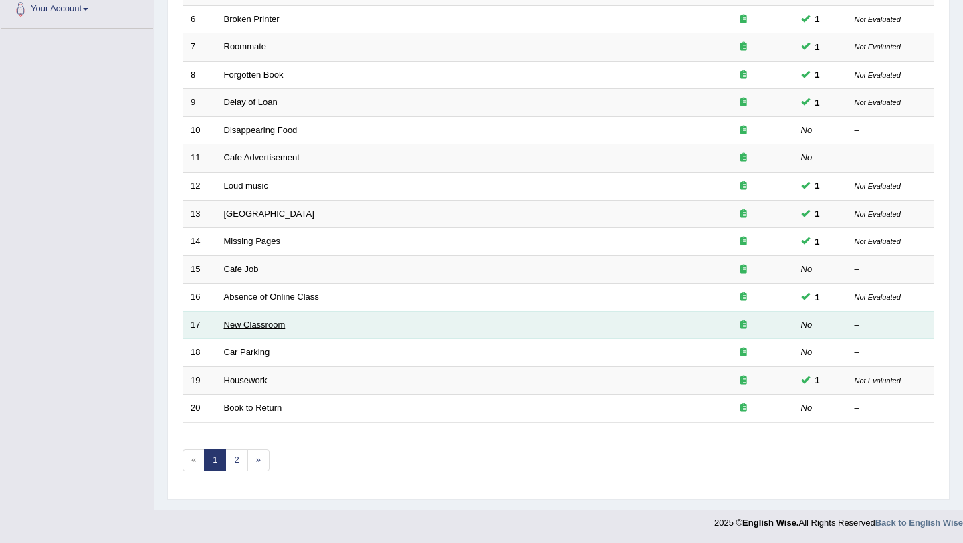
click at [258, 327] on link "New Classroom" at bounding box center [255, 325] width 62 height 10
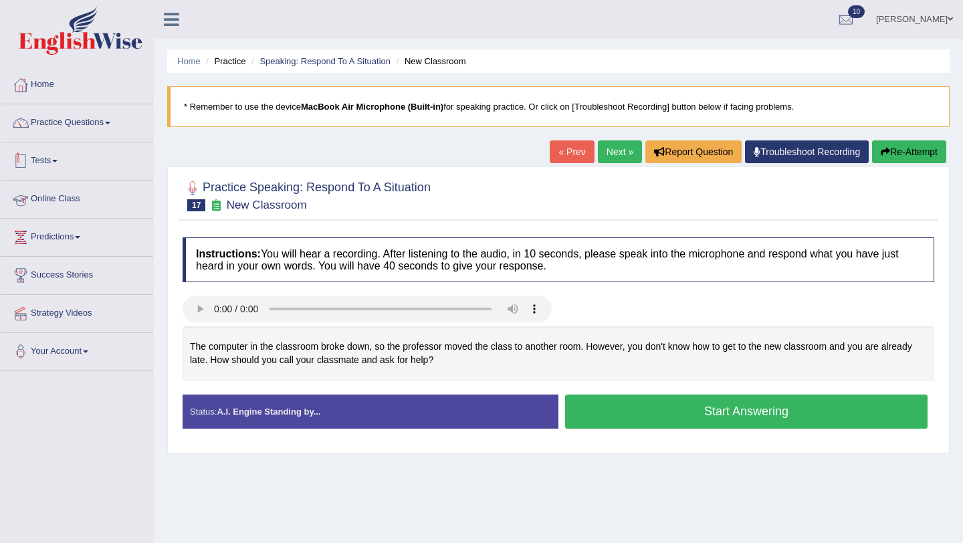
click at [50, 166] on link "Tests" at bounding box center [77, 158] width 153 height 33
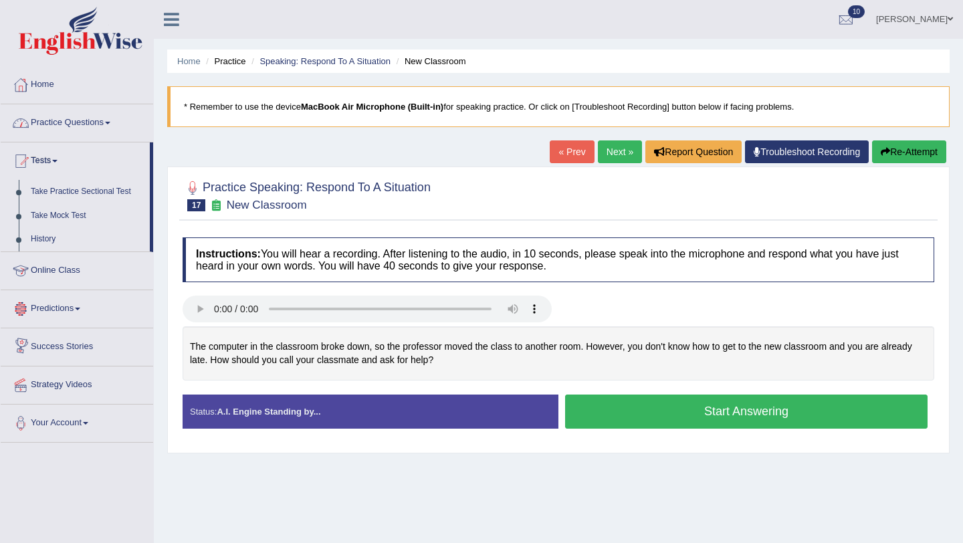
click at [84, 116] on link "Practice Questions" at bounding box center [77, 120] width 153 height 33
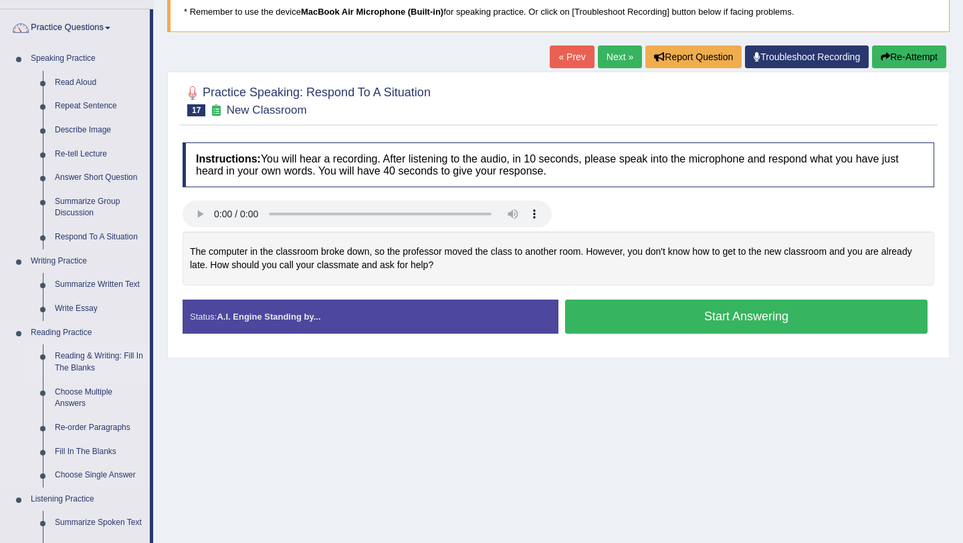
scroll to position [97, 0]
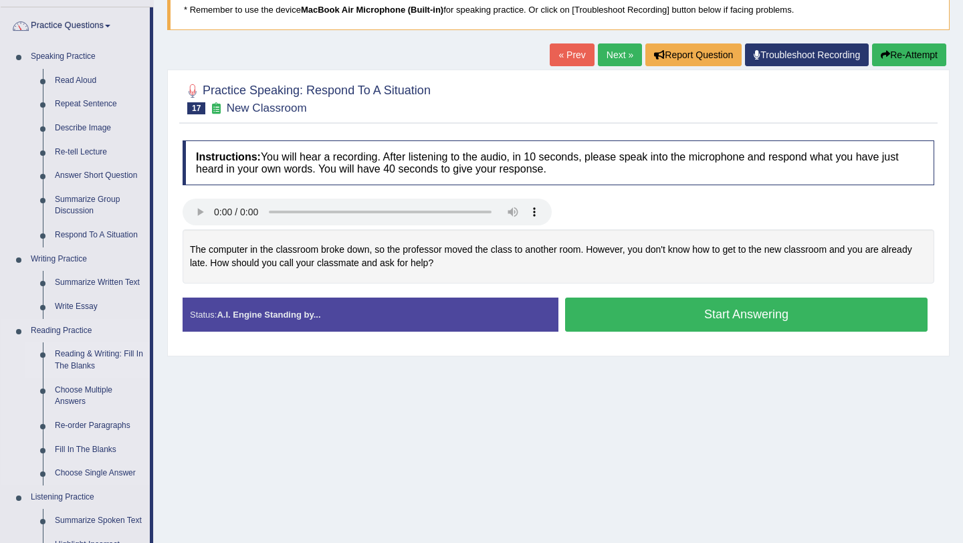
click at [112, 370] on link "Reading & Writing: Fill In The Blanks" at bounding box center [99, 360] width 101 height 35
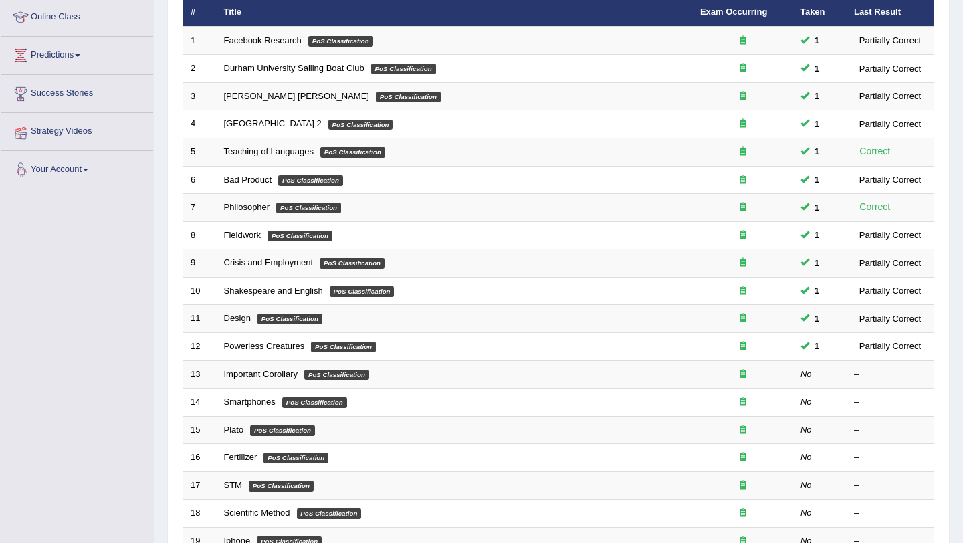
scroll to position [343, 0]
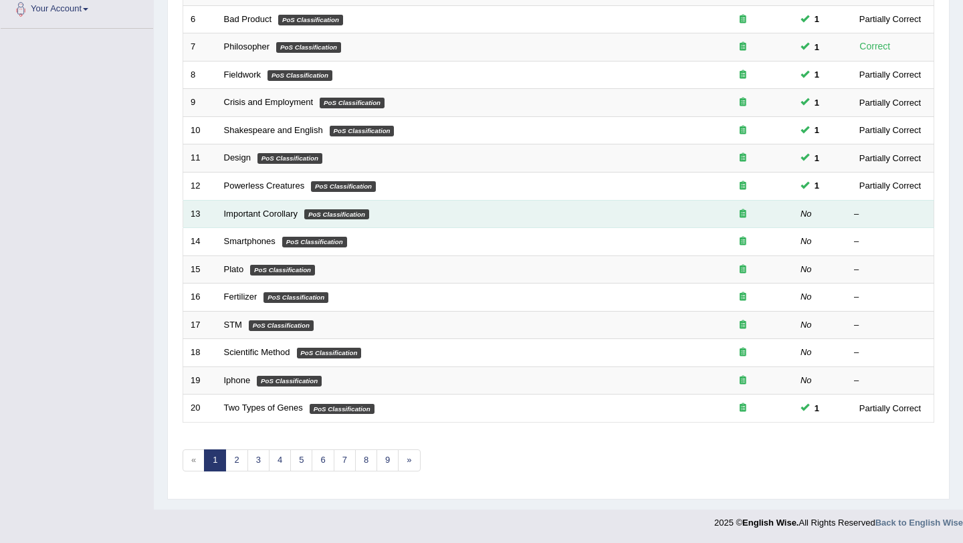
click at [330, 211] on em "PoS Classification" at bounding box center [336, 214] width 65 height 11
click at [290, 215] on link "Important Corollary" at bounding box center [261, 214] width 74 height 10
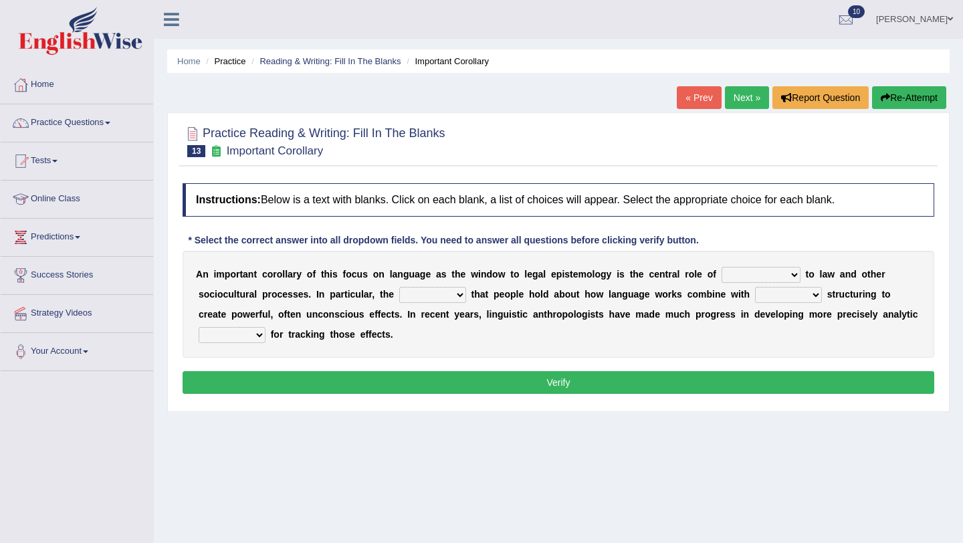
click at [790, 277] on select "discourse epoch dialect acquaintance" at bounding box center [761, 275] width 79 height 16
select select "discourse"
click at [722, 267] on select "discourse epoch dialect acquaintance" at bounding box center [761, 275] width 79 height 16
click at [452, 302] on select "deviation besmirch consent ideas" at bounding box center [432, 295] width 67 height 16
click at [399, 287] on select "deviation besmirch consent ideas" at bounding box center [432, 295] width 67 height 16
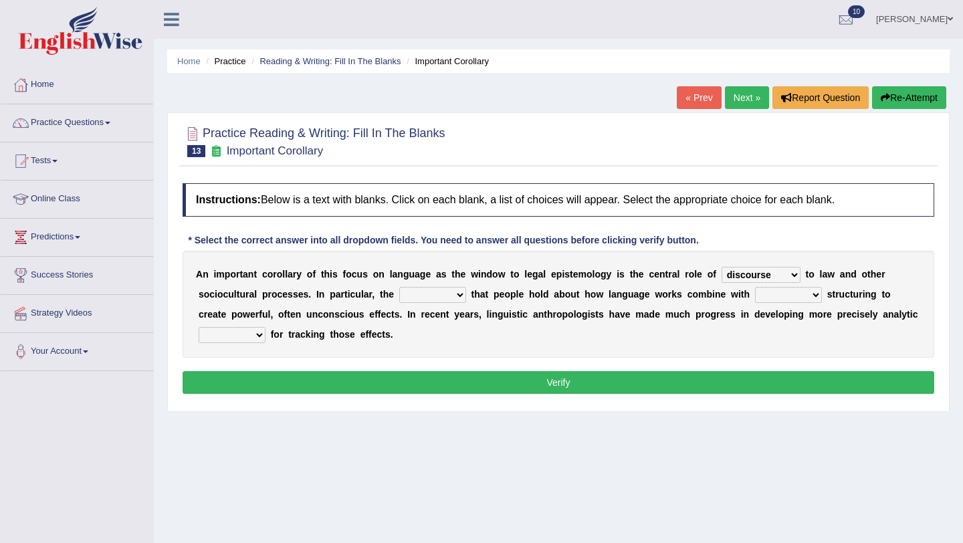
click at [452, 302] on select "deviation besmirch consent ideas" at bounding box center [432, 295] width 67 height 16
select select "ideas"
click at [399, 287] on select "deviation besmirch consent ideas" at bounding box center [432, 295] width 67 height 16
click at [773, 294] on select "mandatory linguistic legitimate customary" at bounding box center [788, 295] width 67 height 16
select select "linguistic"
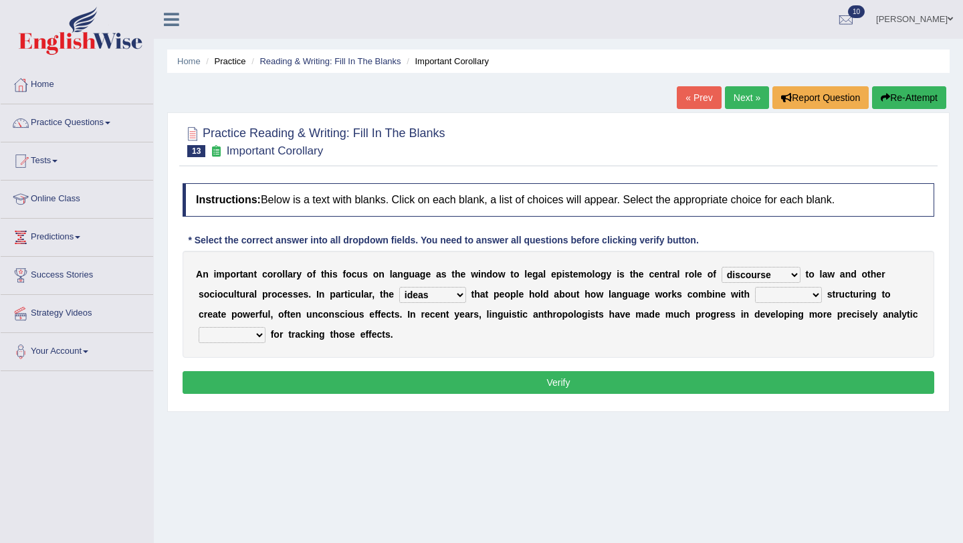
click at [755, 287] on select "mandatory linguistic legitimate customary" at bounding box center [788, 295] width 67 height 16
click at [231, 340] on select "tools appetite albums stroke" at bounding box center [232, 335] width 67 height 16
select select "tools"
click at [199, 327] on select "tools appetite albums stroke" at bounding box center [232, 335] width 67 height 16
click at [240, 376] on button "Verify" at bounding box center [559, 382] width 752 height 23
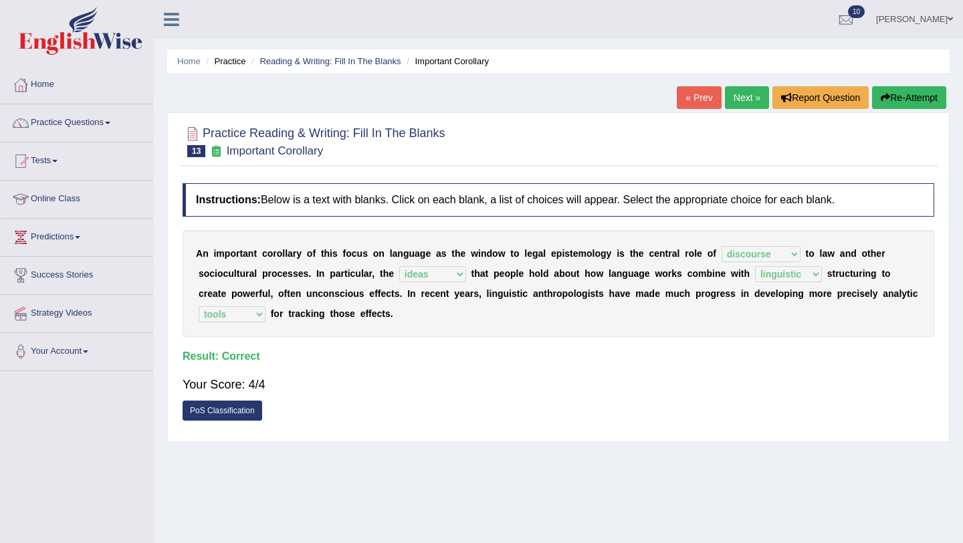
click at [739, 105] on link "Next »" at bounding box center [747, 97] width 44 height 23
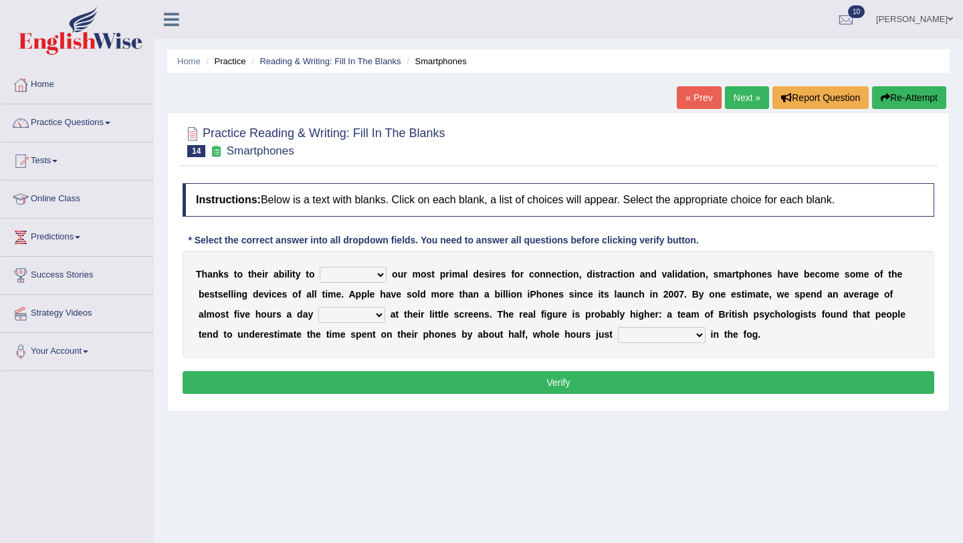
click at [336, 274] on select "hijack describe sharpen conserve" at bounding box center [353, 275] width 67 height 16
select select "hijack"
click at [320, 267] on select "hijack describe sharpen conserve" at bounding box center [353, 275] width 67 height 16
click at [326, 318] on select "watching waggling snoring staring" at bounding box center [351, 315] width 67 height 16
select select "waggling"
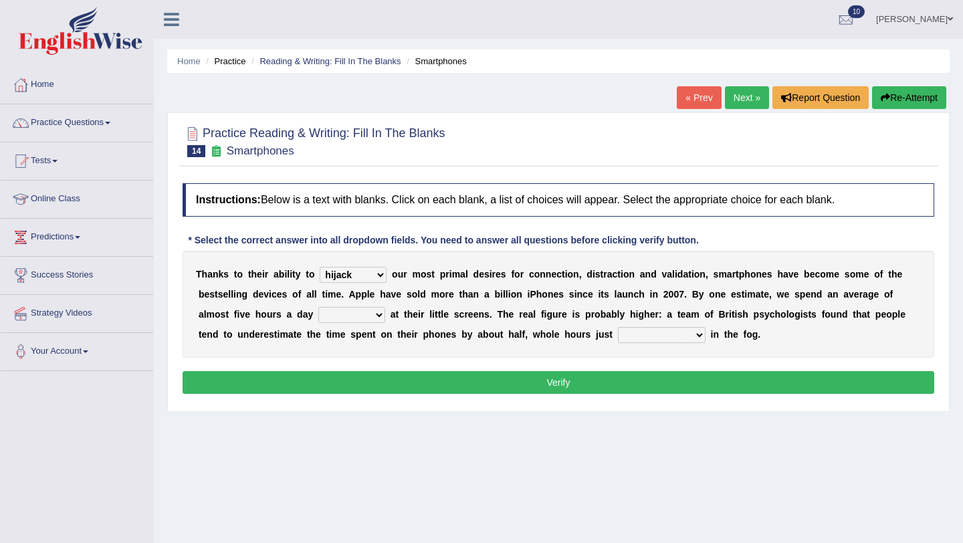
click at [318, 307] on select "watching waggling snoring staring" at bounding box center [351, 315] width 67 height 16
click at [645, 342] on select "has evaporated evaporating evaporate evaporates" at bounding box center [662, 335] width 88 height 16
select select "evaporate"
click at [618, 327] on select "has evaporated evaporating evaporate evaporates" at bounding box center [662, 335] width 88 height 16
click at [653, 381] on button "Verify" at bounding box center [559, 382] width 752 height 23
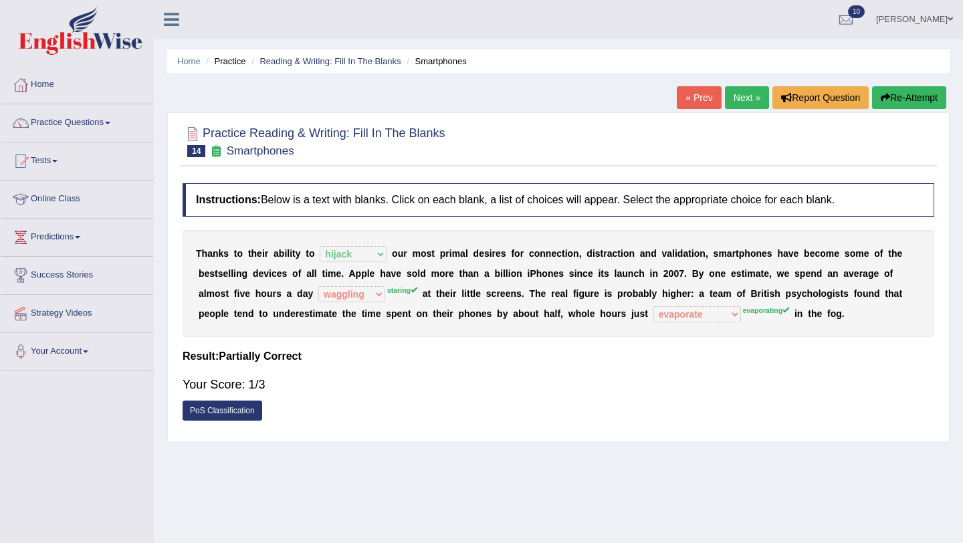
click at [735, 90] on link "Next »" at bounding box center [747, 97] width 44 height 23
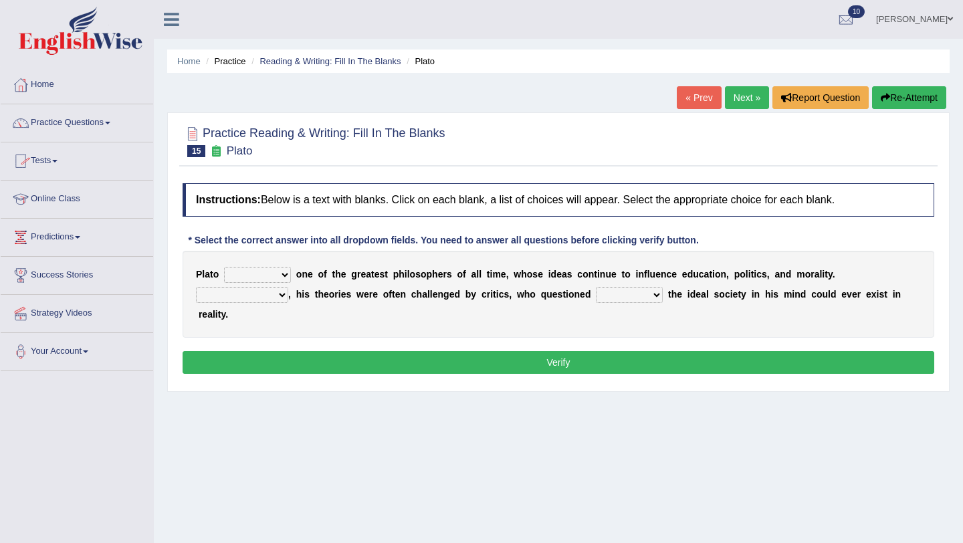
click at [233, 280] on select "keeps comes claims remains" at bounding box center [257, 275] width 67 height 16
select select "claims"
click at [224, 267] on select "keeps comes claims remains" at bounding box center [257, 275] width 67 height 16
click at [245, 303] on div "P l a t o keeps comes claims remains o n e o f t h e g r e a t e s t p h i l o …" at bounding box center [559, 294] width 752 height 87
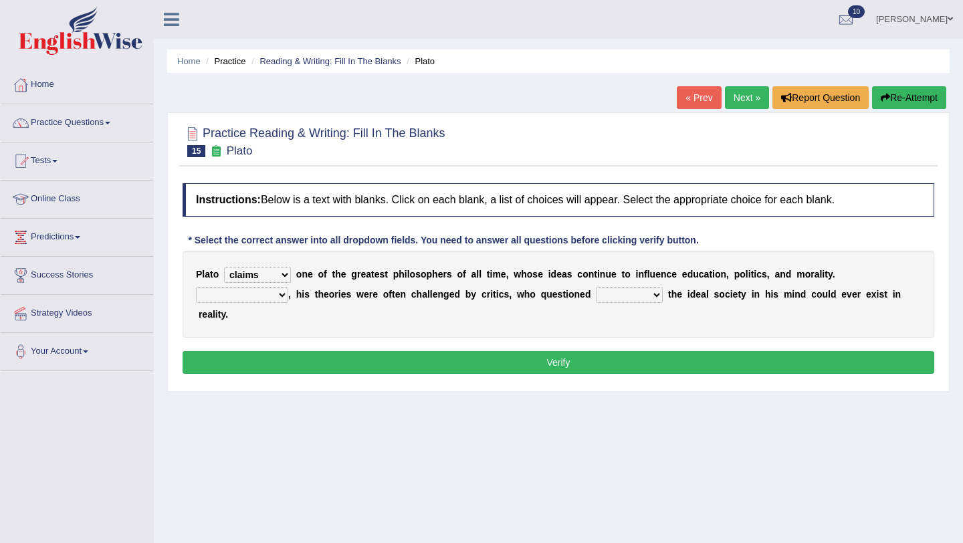
click at [245, 303] on div "P l a t o keeps comes claims remains o n e o f t h e g r e a t e s t p h i l o …" at bounding box center [559, 294] width 752 height 87
click at [269, 290] on select "Notwithstanding So However Whatever" at bounding box center [242, 295] width 92 height 16
select select "However"
click at [196, 287] on select "Notwithstanding So However Whatever" at bounding box center [242, 295] width 92 height 16
click at [638, 304] on div "P l a t o keeps comes claims remains o n e o f t h e g r e a t e s t p h i l o …" at bounding box center [559, 294] width 752 height 87
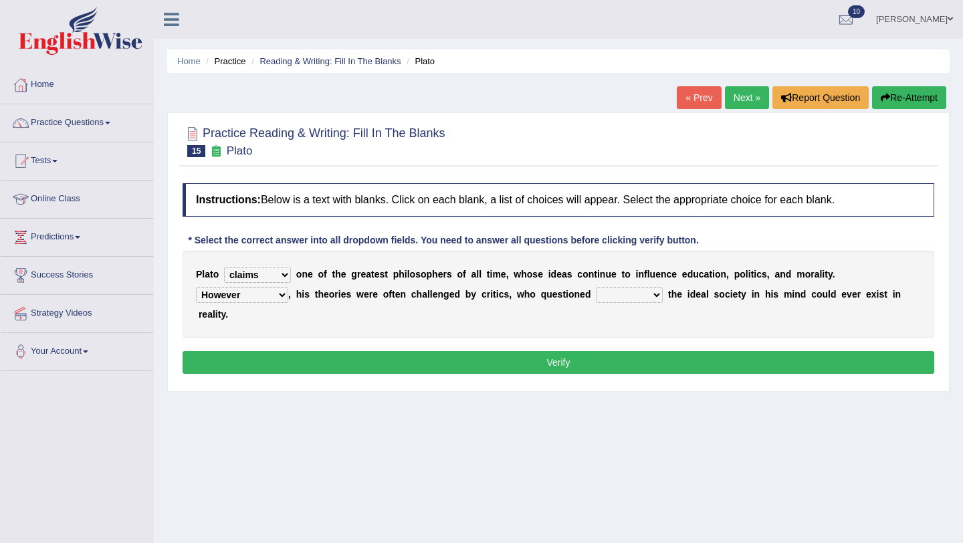
click at [638, 302] on select "which what that whether" at bounding box center [629, 295] width 67 height 16
click at [596, 287] on select "which what that whether" at bounding box center [629, 295] width 67 height 16
click at [638, 302] on select "which what that whether" at bounding box center [629, 295] width 67 height 16
select select "whether"
click at [596, 287] on select "which what that whether" at bounding box center [629, 295] width 67 height 16
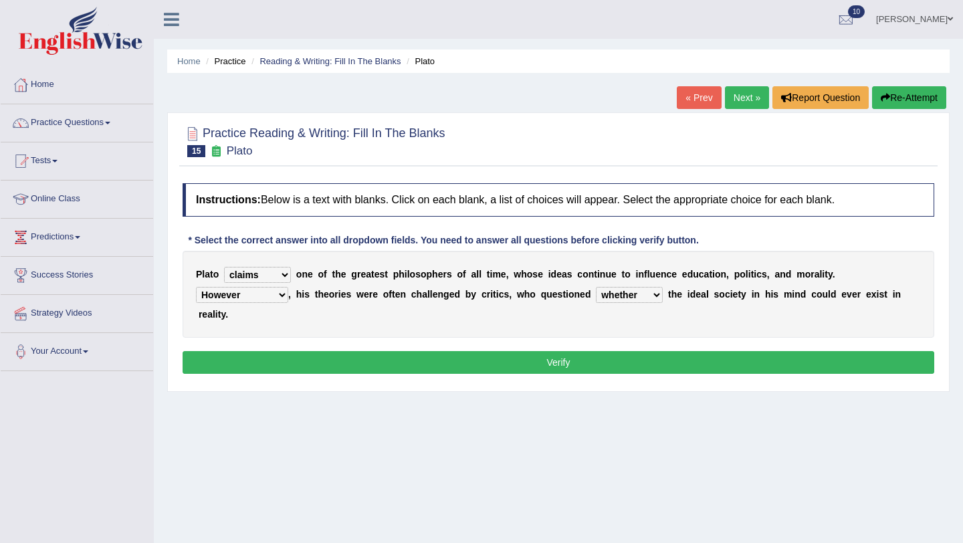
click at [630, 357] on button "Verify" at bounding box center [559, 362] width 752 height 23
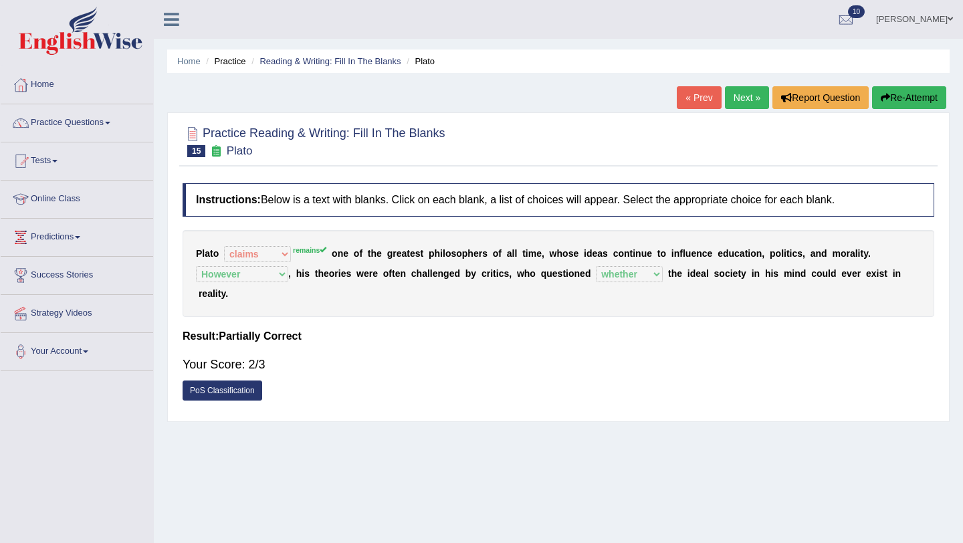
click at [743, 83] on div "Home Practice Reading & Writing: Fill In The Blanks Plato « Prev Next » Report …" at bounding box center [558, 334] width 809 height 669
click at [742, 87] on link "Next »" at bounding box center [747, 97] width 44 height 23
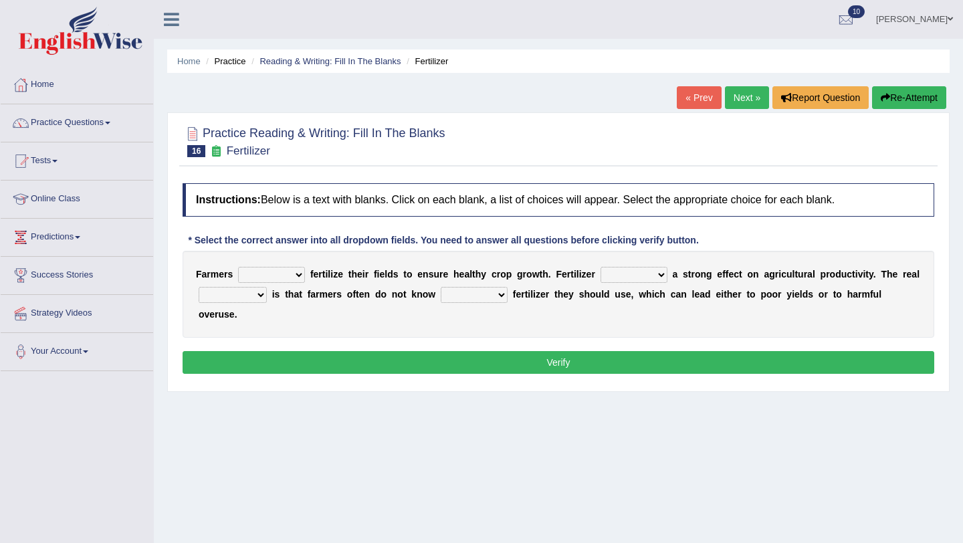
click at [283, 276] on select "must should need can" at bounding box center [271, 275] width 67 height 16
select select "need"
click at [238, 267] on select "must should need can" at bounding box center [271, 275] width 67 height 16
click at [624, 264] on div "F a r m e r s must should need can f e r t i l i z e t h e i r f i e l d s t o …" at bounding box center [559, 294] width 752 height 87
click at [624, 281] on select "has had have having" at bounding box center [634, 275] width 67 height 16
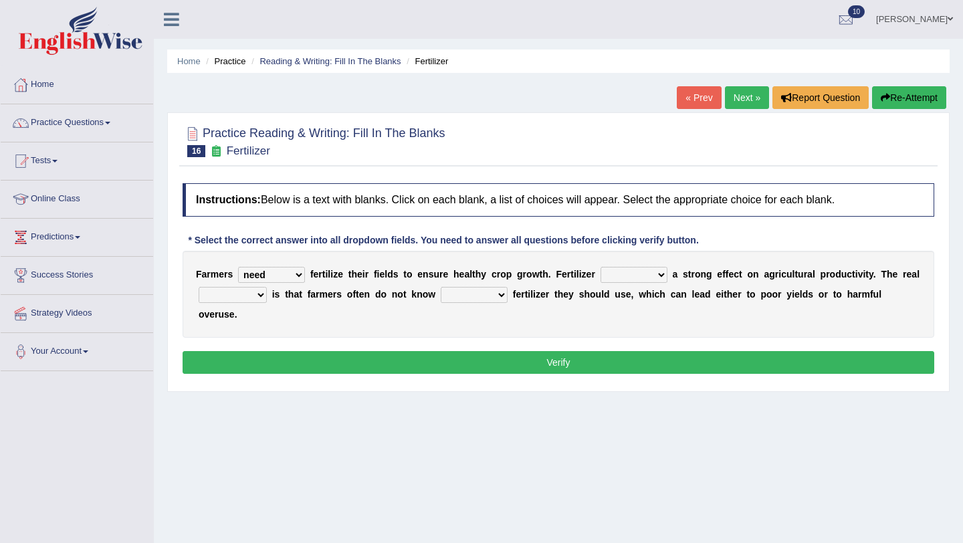
select select "have"
click at [601, 267] on select "has had have having" at bounding box center [634, 275] width 67 height 16
click at [211, 296] on select "problem question conclusion answer" at bounding box center [233, 295] width 68 height 16
select select "problem"
click at [199, 287] on select "problem question conclusion answer" at bounding box center [233, 295] width 68 height 16
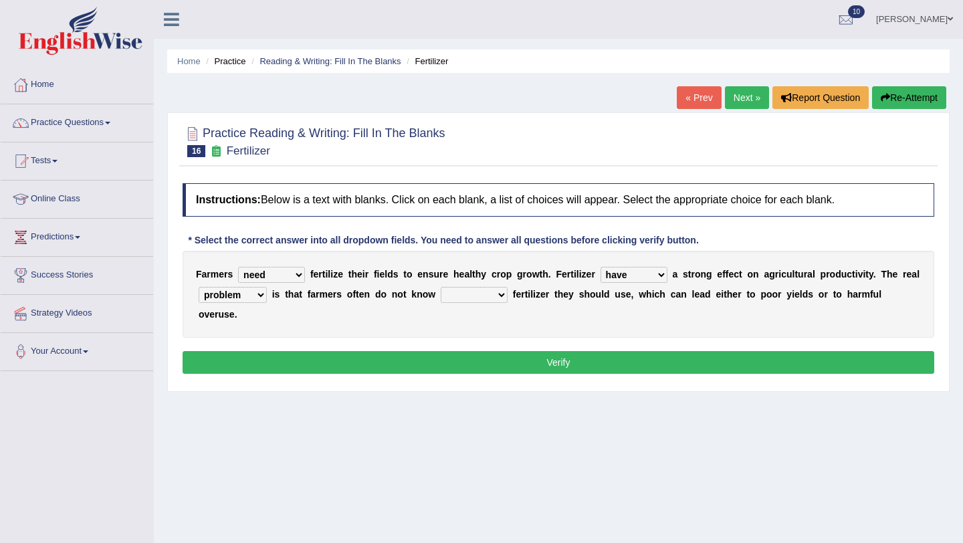
click at [492, 294] on select "how much how many however so much" at bounding box center [474, 295] width 67 height 16
select select "how much"
click at [441, 287] on select "how much how many however so much" at bounding box center [474, 295] width 67 height 16
click at [488, 382] on div "Instructions: Below is a text with blanks. Click on each blank, a list of choic…" at bounding box center [558, 281] width 759 height 208
click at [490, 369] on button "Verify" at bounding box center [559, 362] width 752 height 23
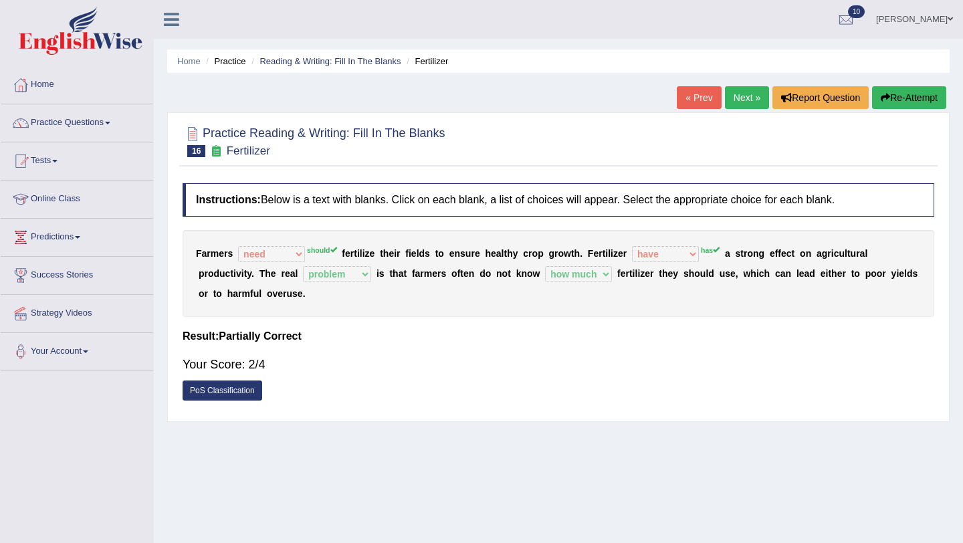
click at [749, 110] on div "« Prev Next » Report Question Re-Attempt" at bounding box center [813, 99] width 273 height 26
click at [747, 104] on link "Next »" at bounding box center [747, 97] width 44 height 23
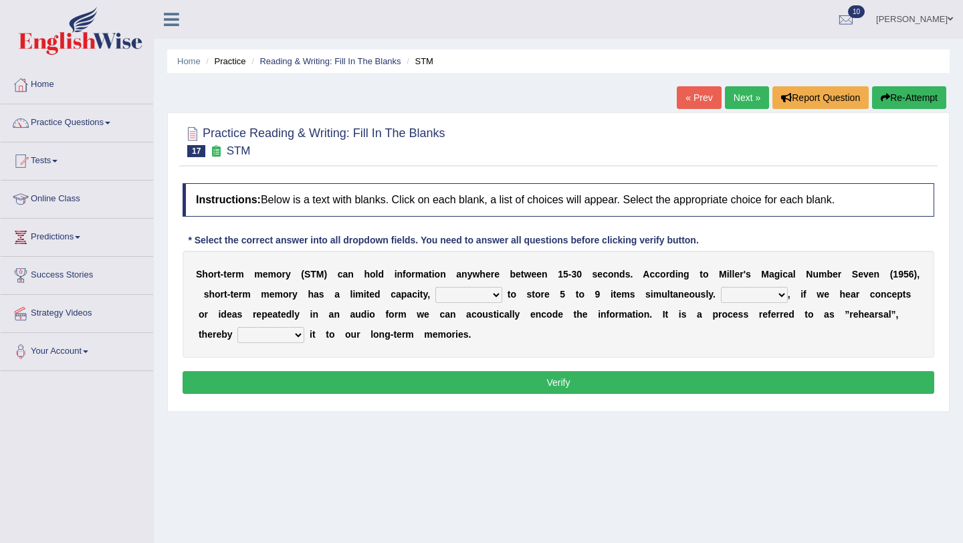
click at [585, 294] on b "o" at bounding box center [582, 294] width 6 height 11
click at [472, 297] on select "being able is able be able unable" at bounding box center [469, 295] width 67 height 16
click at [471, 287] on select "being able is able be able unable" at bounding box center [469, 295] width 67 height 16
click at [500, 300] on select "being able is able be able unable" at bounding box center [469, 295] width 67 height 16
select select "is able"
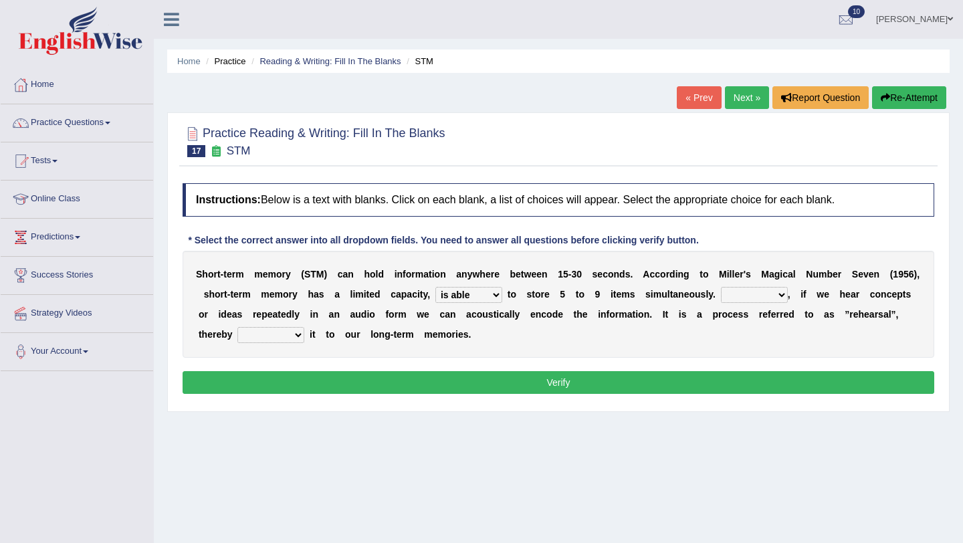
click at [471, 287] on select "being able is able be able unable" at bounding box center [469, 295] width 67 height 16
click at [713, 297] on b "y" at bounding box center [710, 294] width 5 height 11
click at [765, 301] on select "However So Moreover Therefore" at bounding box center [754, 295] width 67 height 16
select select "However"
click at [755, 287] on select "However So Moreover Therefore" at bounding box center [754, 295] width 67 height 16
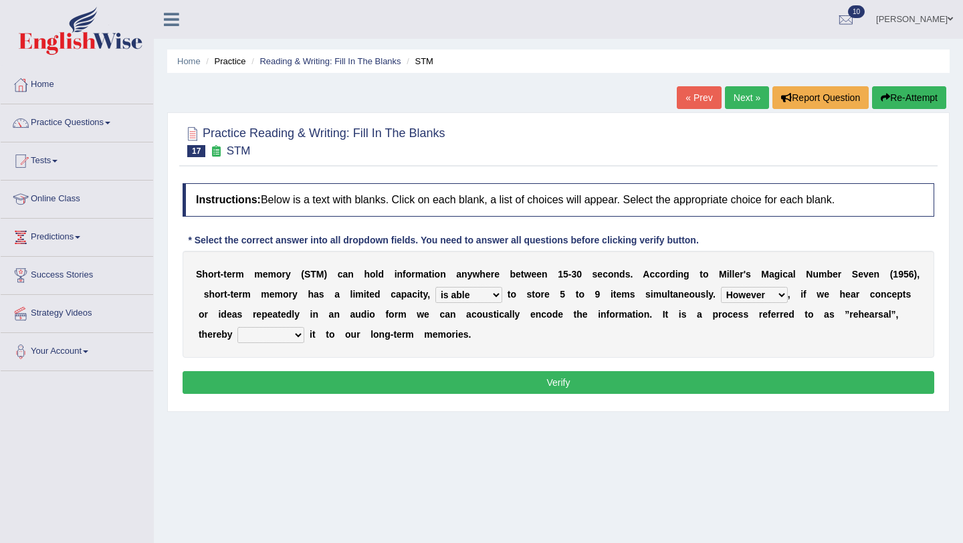
click at [304, 336] on select "commit commits commiting commited" at bounding box center [270, 335] width 67 height 16
select select "commits"
click at [300, 327] on select "commit commits commiting commited" at bounding box center [270, 335] width 67 height 16
click at [330, 383] on button "Verify" at bounding box center [559, 382] width 752 height 23
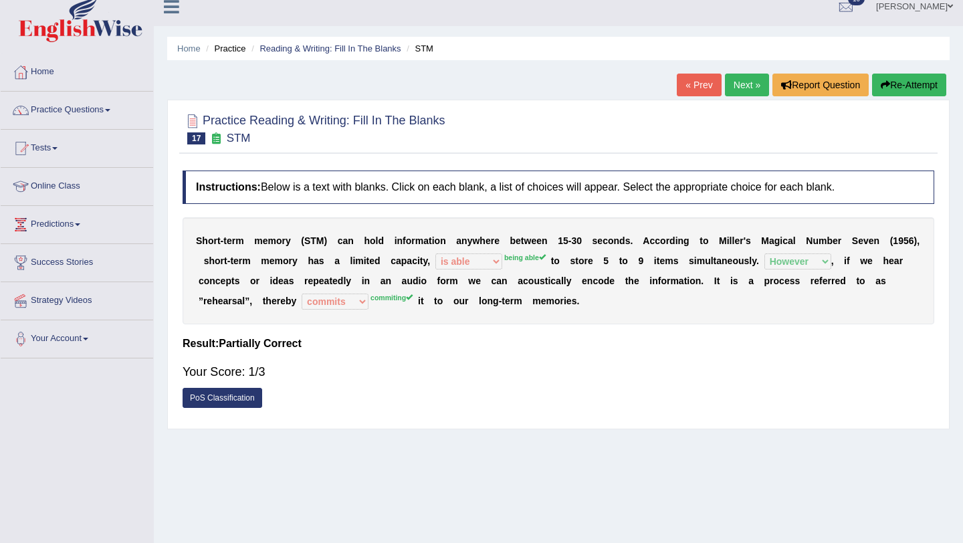
scroll to position [16, 0]
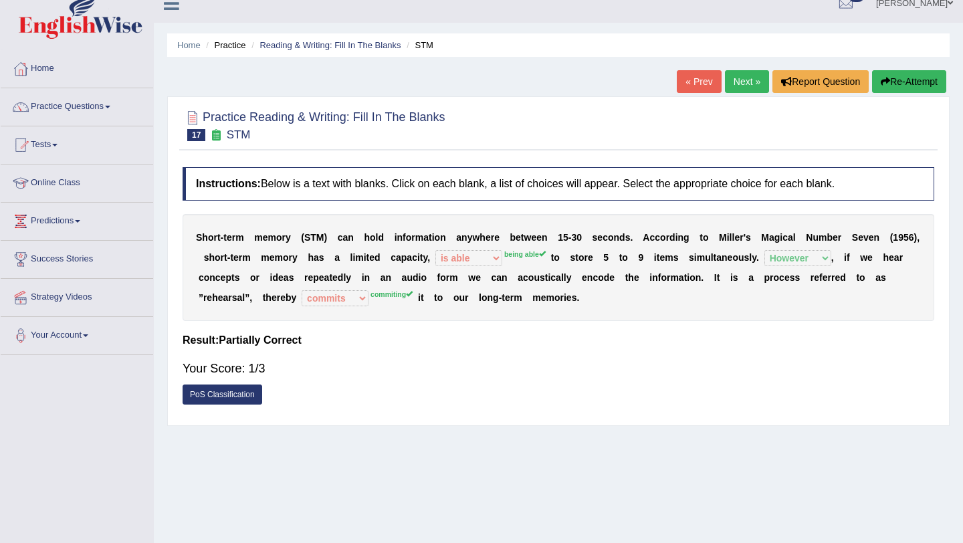
click at [737, 83] on link "Next »" at bounding box center [747, 81] width 44 height 23
